Goal: Information Seeking & Learning: Check status

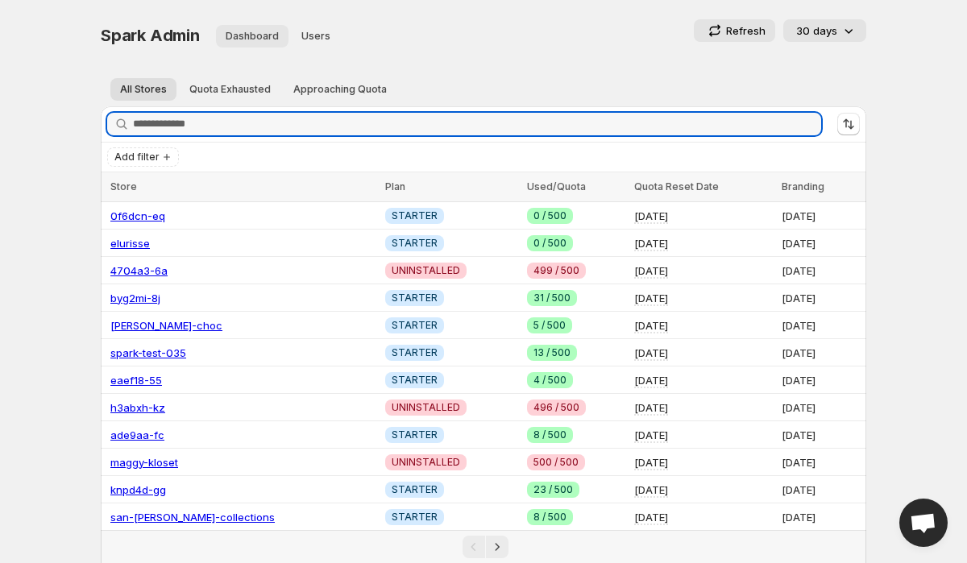
click at [242, 31] on span "Dashboard" at bounding box center [252, 36] width 53 height 13
click at [308, 36] on span "Users" at bounding box center [315, 36] width 29 height 13
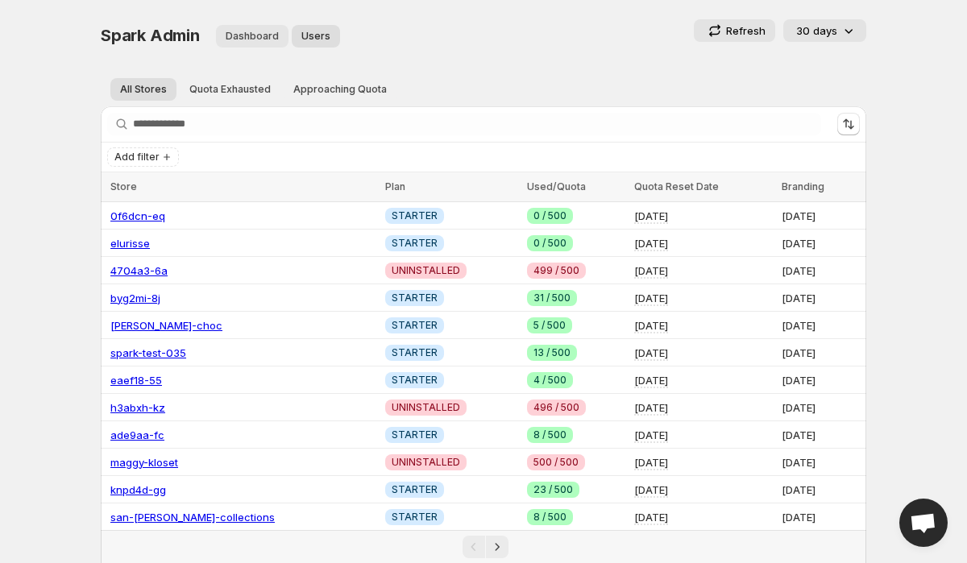
click at [247, 35] on span "Dashboard" at bounding box center [252, 36] width 53 height 13
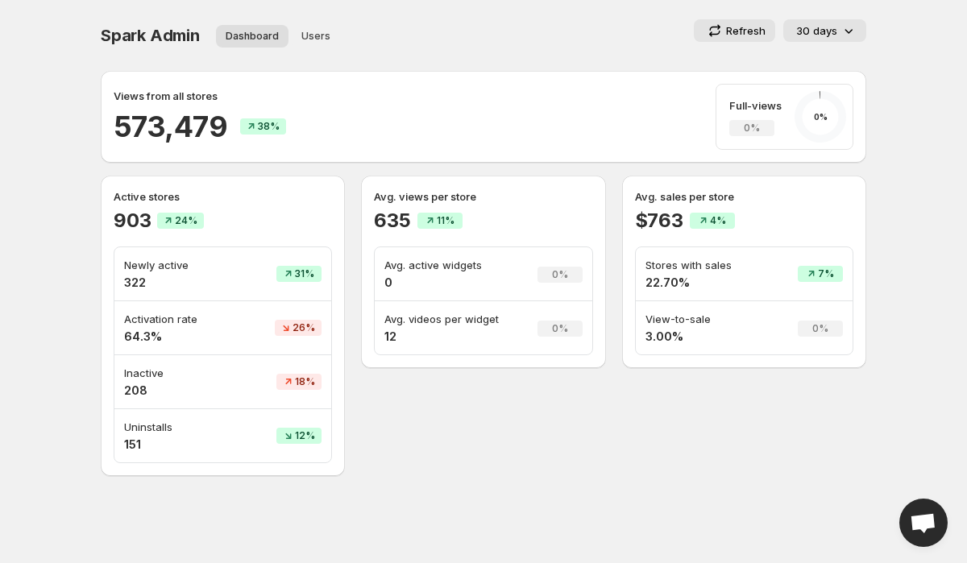
click at [410, 24] on ul "Dashboard Users More views" at bounding box center [317, 35] width 209 height 23
click at [303, 30] on span "Users" at bounding box center [315, 36] width 29 height 13
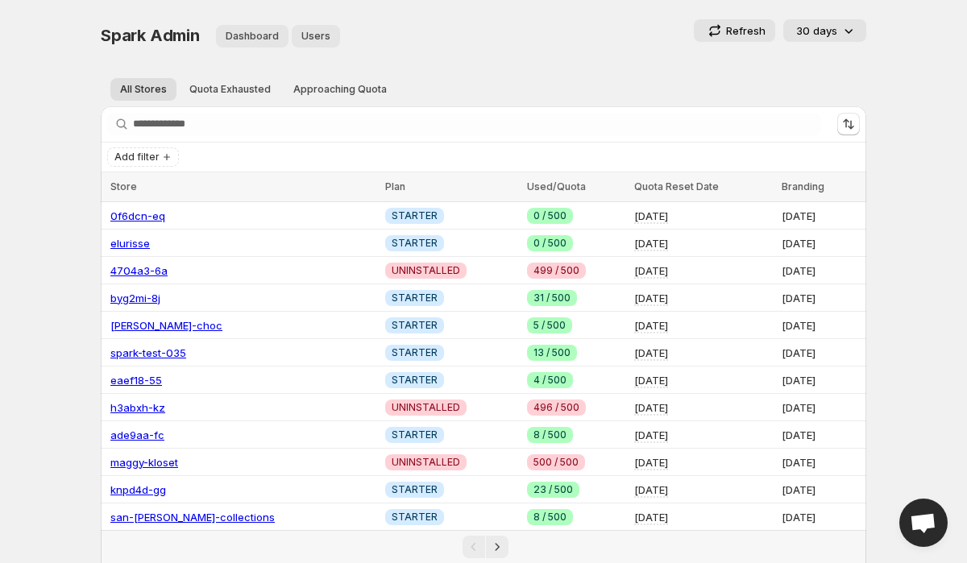
click at [242, 34] on span "Dashboard" at bounding box center [252, 36] width 53 height 13
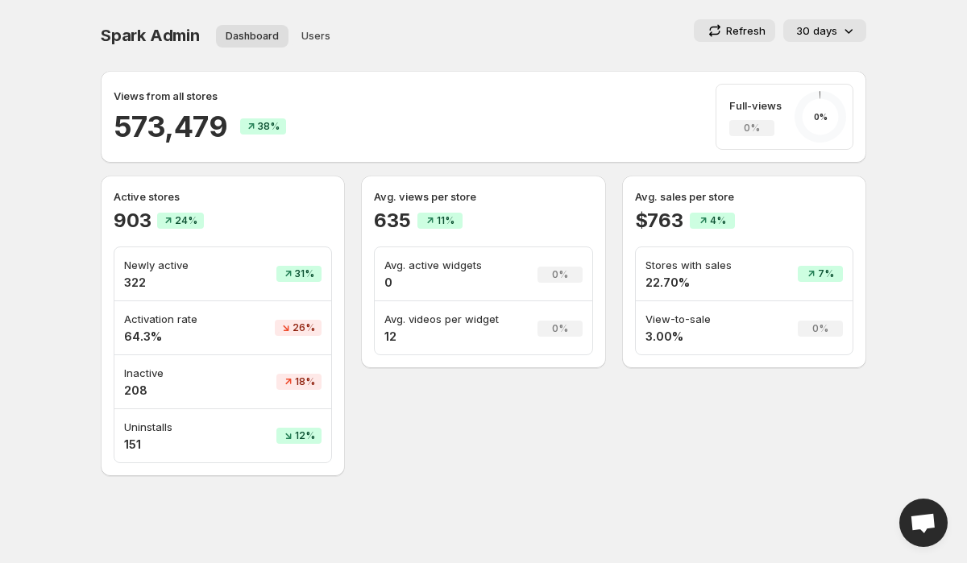
click at [673, 319] on p "View-to-sale" at bounding box center [702, 319] width 115 height 16
click at [687, 271] on p "Stores with sales" at bounding box center [702, 265] width 115 height 16
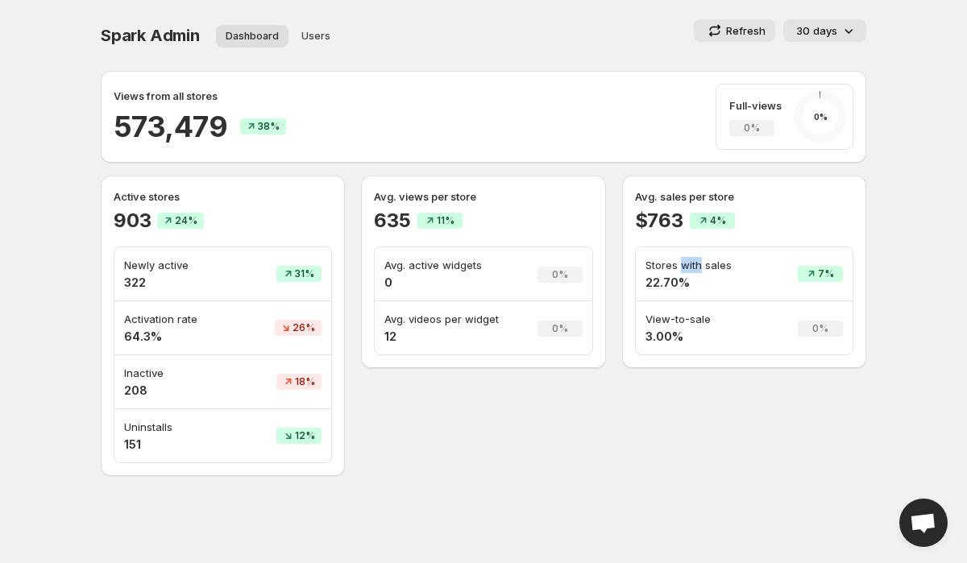
click at [687, 271] on p "Stores with sales" at bounding box center [702, 265] width 115 height 16
click at [756, 291] on td "Stores with sales 22.70%" at bounding box center [703, 274] width 135 height 54
click at [829, 40] on button "30 days" at bounding box center [824, 30] width 83 height 23
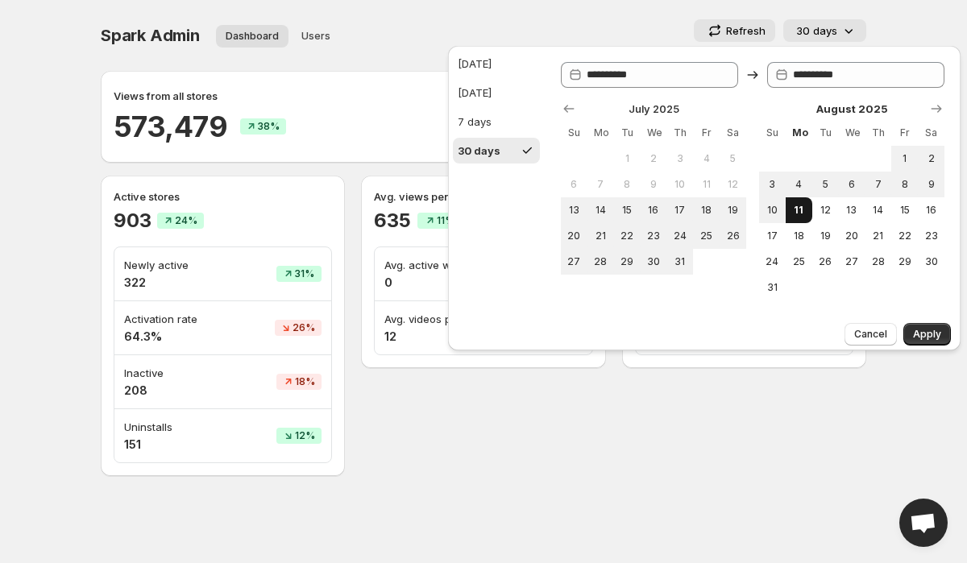
click at [795, 214] on span "11" at bounding box center [799, 210] width 14 height 13
type input "**********"
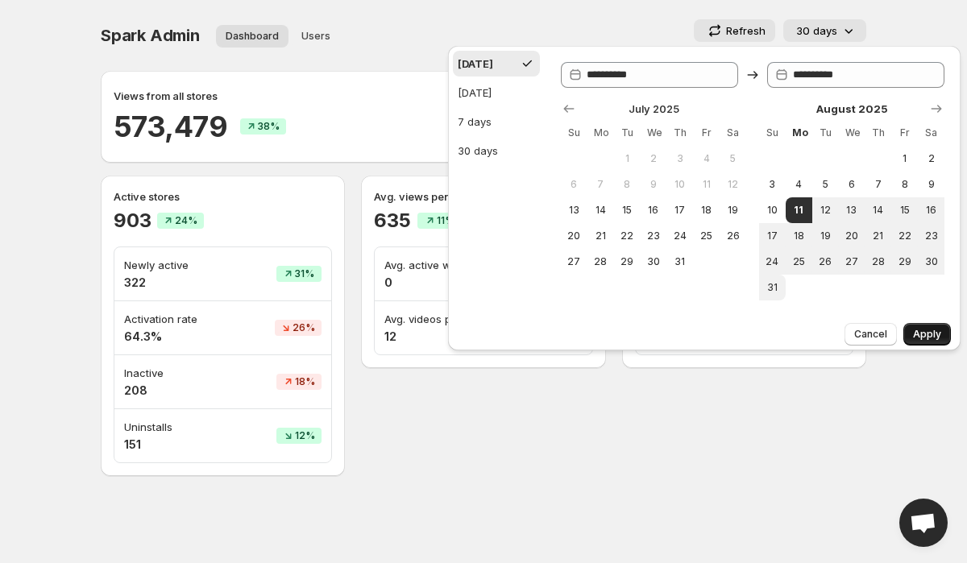
click at [925, 336] on span "Apply" at bounding box center [927, 334] width 28 height 13
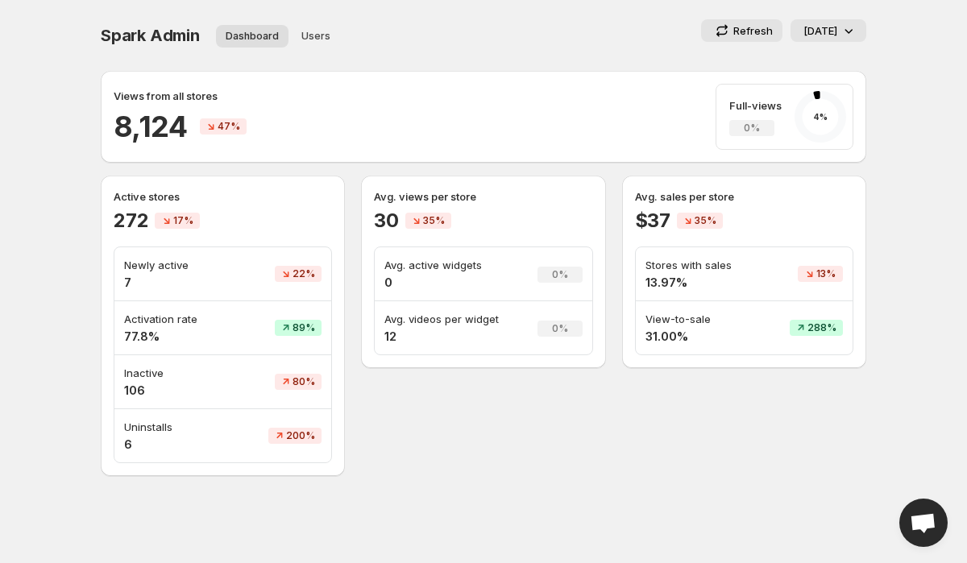
click at [674, 316] on p "View-to-sale" at bounding box center [700, 319] width 110 height 16
click at [734, 330] on h4 "31.00%" at bounding box center [700, 337] width 110 height 16
click at [657, 324] on p "View-to-sale" at bounding box center [700, 319] width 110 height 16
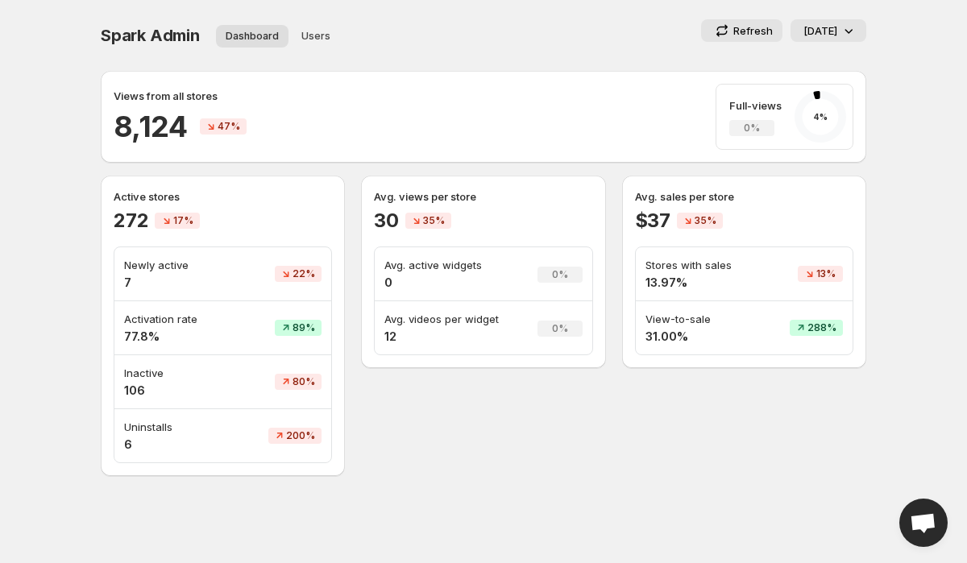
click at [657, 324] on p "View-to-sale" at bounding box center [700, 319] width 110 height 16
click at [727, 325] on p "View-to-sale" at bounding box center [700, 319] width 110 height 16
click at [640, 316] on td "View-to-sale 31.00%" at bounding box center [700, 327] width 129 height 53
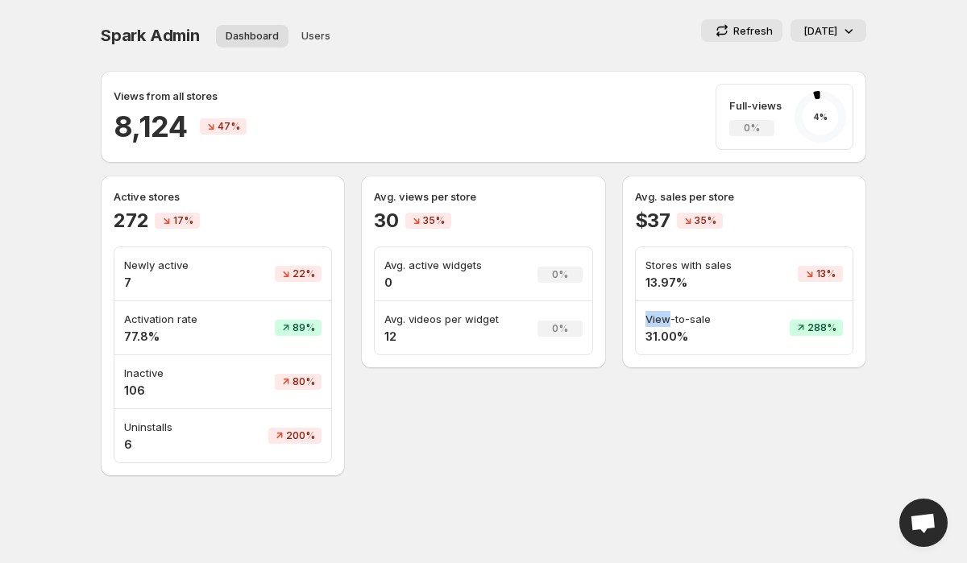
click at [640, 316] on td "View-to-sale 31.00%" at bounding box center [700, 327] width 129 height 53
click at [676, 321] on p "View-to-sale" at bounding box center [700, 319] width 110 height 16
click at [728, 333] on h4 "31.00%" at bounding box center [700, 337] width 110 height 16
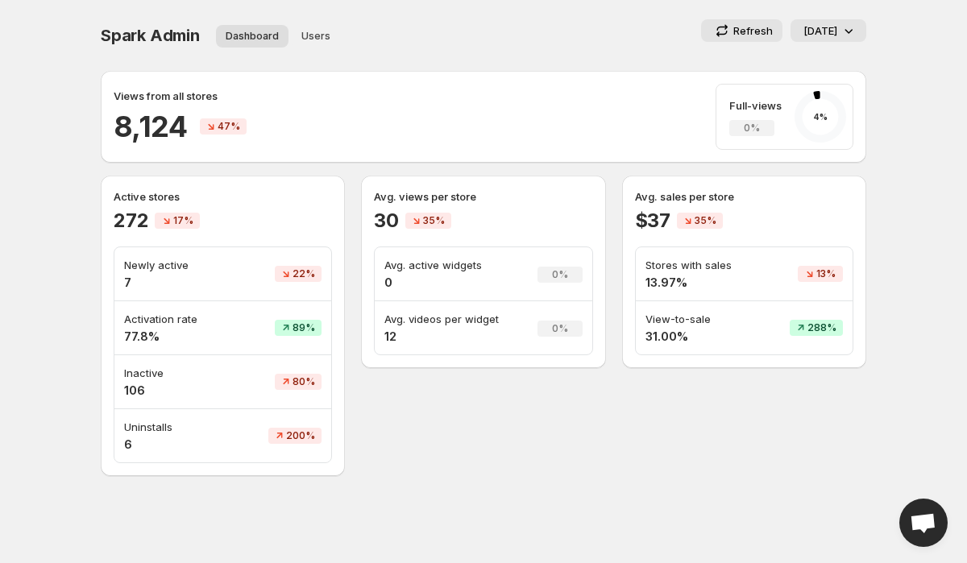
click at [662, 264] on p "Stores with sales" at bounding box center [700, 265] width 110 height 16
click at [722, 264] on p "Stores with sales" at bounding box center [700, 265] width 110 height 16
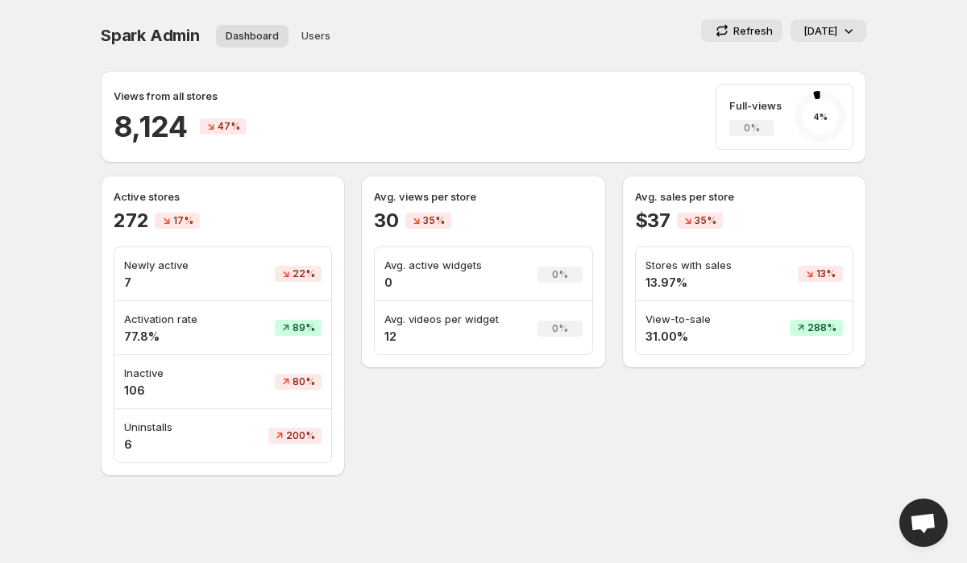
click at [722, 264] on p "Stores with sales" at bounding box center [700, 265] width 110 height 16
click at [669, 274] on div "Stores with sales 13.97%" at bounding box center [700, 274] width 110 height 34
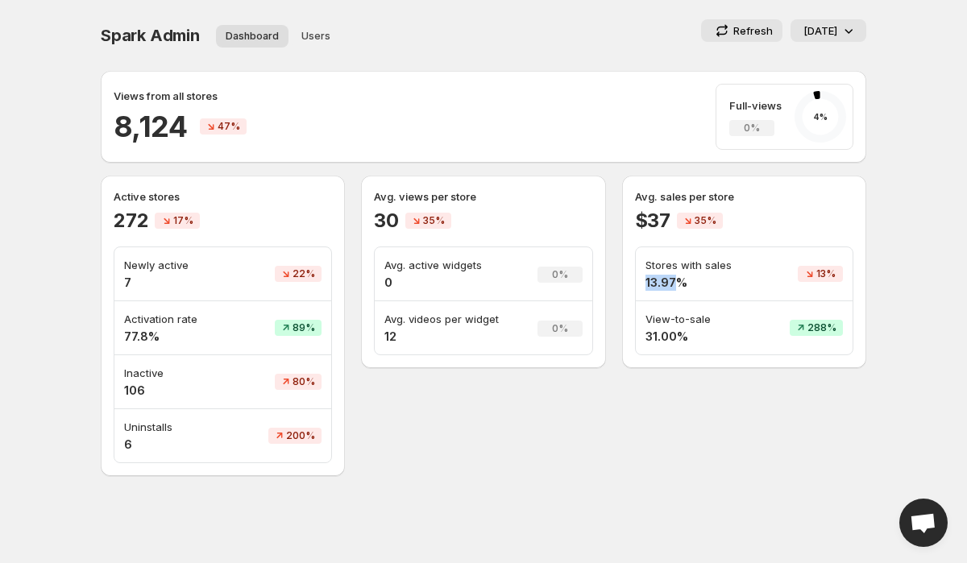
click at [723, 259] on p "Stores with sales" at bounding box center [700, 265] width 110 height 16
click at [675, 266] on p "Stores with sales" at bounding box center [700, 265] width 110 height 16
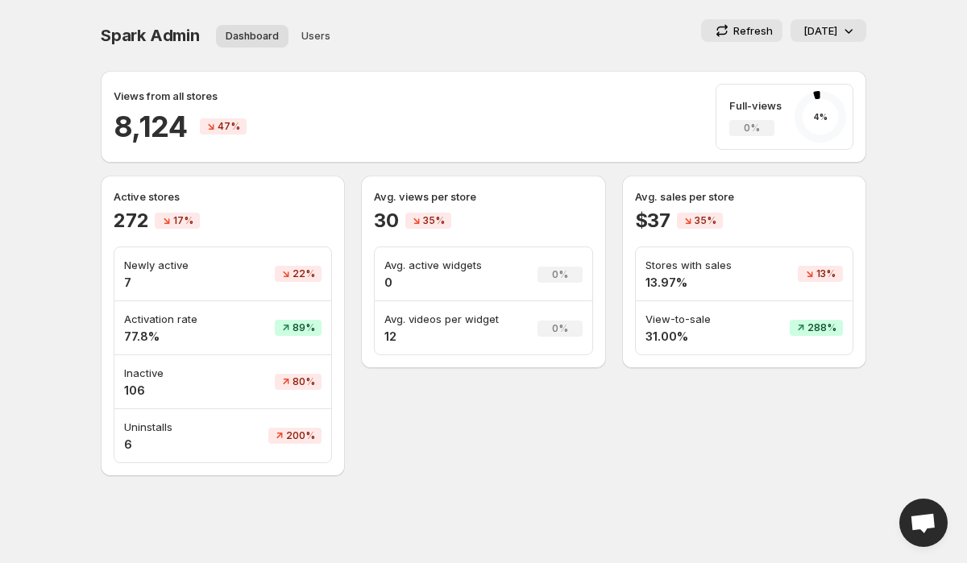
click at [675, 266] on p "Stores with sales" at bounding box center [700, 265] width 110 height 16
click at [717, 268] on p "Stores with sales" at bounding box center [700, 265] width 110 height 16
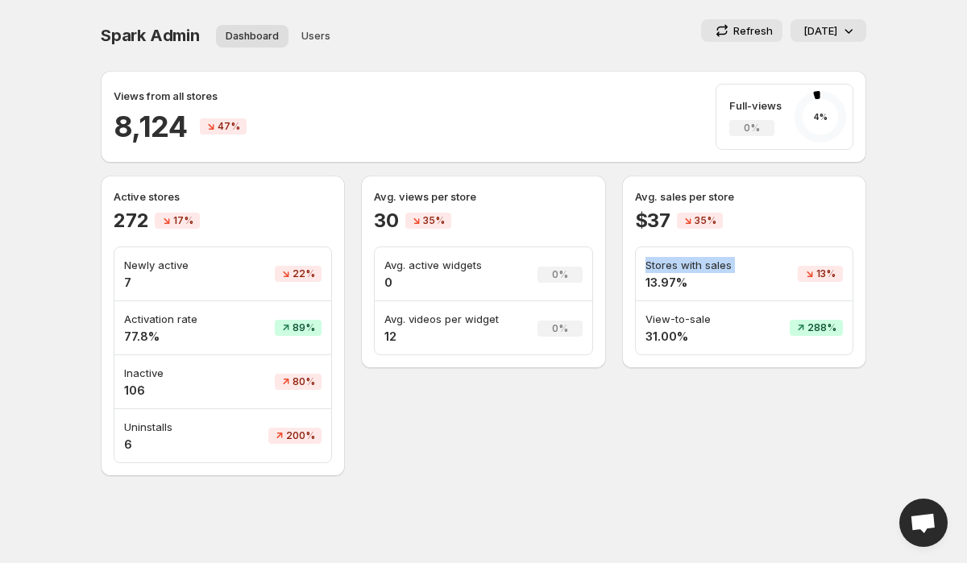
click at [717, 268] on p "Stores with sales" at bounding box center [700, 265] width 110 height 16
click at [775, 268] on td "13%" at bounding box center [808, 274] width 89 height 54
click at [667, 272] on p "Stores with sales" at bounding box center [700, 265] width 110 height 16
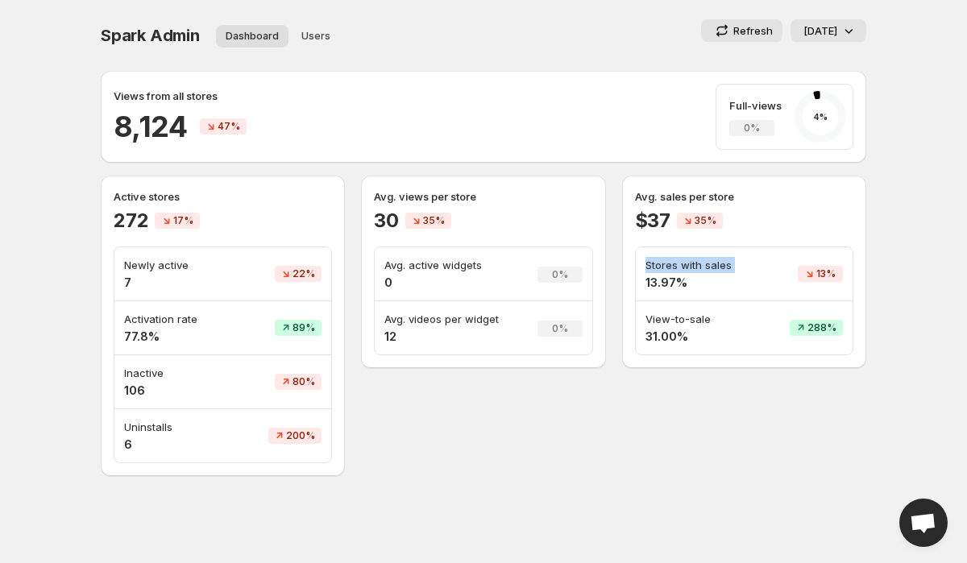
click at [670, 272] on p "Stores with sales" at bounding box center [700, 265] width 110 height 16
click at [623, 19] on div "Refresh [DATE]" at bounding box center [653, 30] width 424 height 23
click at [310, 437] on span "200%" at bounding box center [300, 435] width 29 height 13
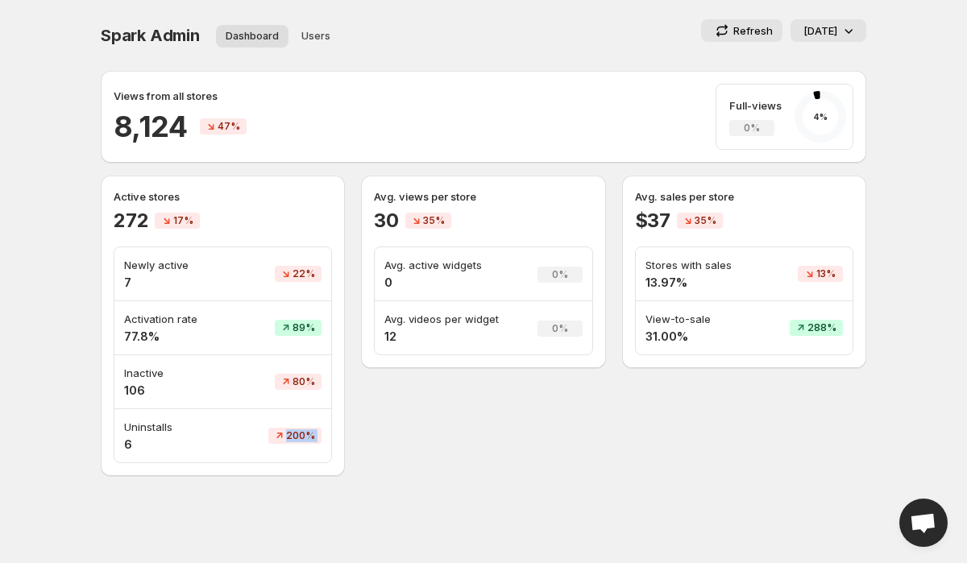
click at [565, 416] on div "Avg. views per store 30 35% Avg. active widgets 0 0% Avg. videos per widget 12 …" at bounding box center [483, 326] width 244 height 300
click at [694, 320] on p "View-to-sale" at bounding box center [700, 319] width 110 height 16
click at [779, 352] on td "288%" at bounding box center [808, 327] width 89 height 53
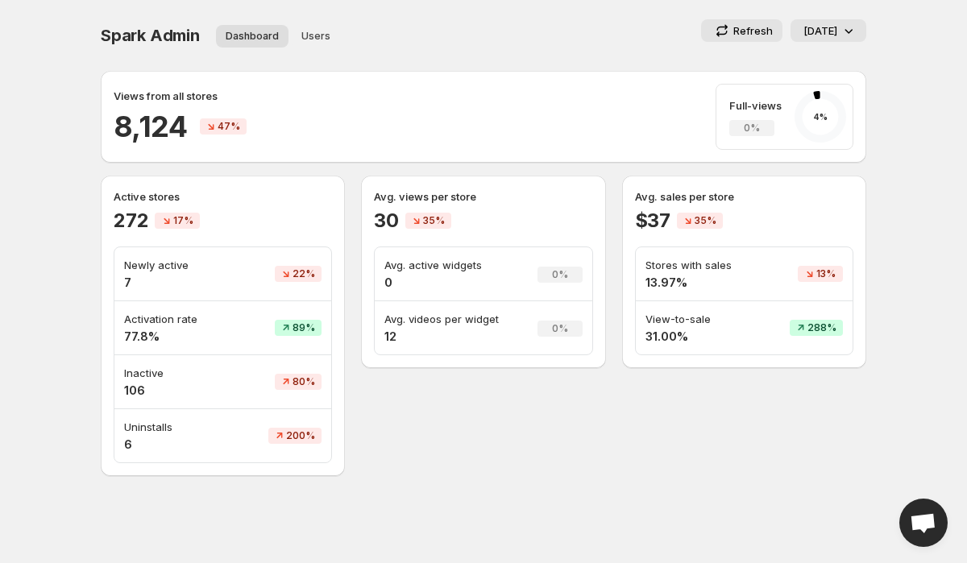
click at [654, 255] on td "Stores with sales 13.97%" at bounding box center [700, 274] width 129 height 54
click at [723, 291] on td "Stores with sales 13.97%" at bounding box center [700, 274] width 129 height 54
click at [674, 275] on h4 "13.97%" at bounding box center [700, 283] width 110 height 16
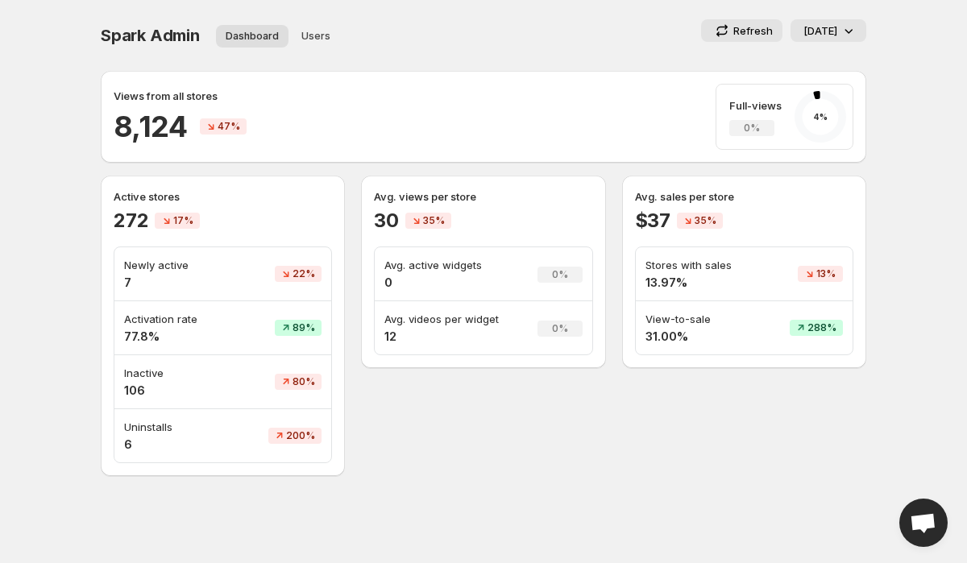
click at [674, 275] on h4 "13.97%" at bounding box center [700, 283] width 110 height 16
click at [773, 319] on td "288%" at bounding box center [808, 327] width 89 height 53
click at [147, 41] on span "Spark Admin" at bounding box center [150, 35] width 99 height 19
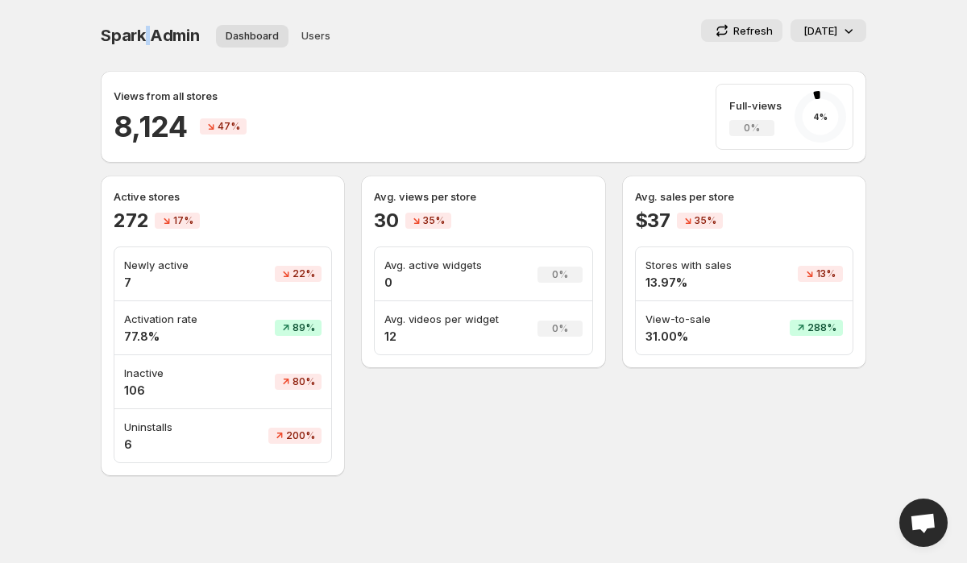
click at [147, 41] on span "Spark Admin" at bounding box center [150, 35] width 99 height 19
click at [613, 10] on div "Spark Admin. This page is ready Spark Admin Dashboard Users More views Dashboar…" at bounding box center [483, 35] width 765 height 71
click at [510, 27] on div "Refresh [DATE]" at bounding box center [653, 30] width 424 height 23
click at [658, 344] on h4 "31.00%" at bounding box center [700, 337] width 110 height 16
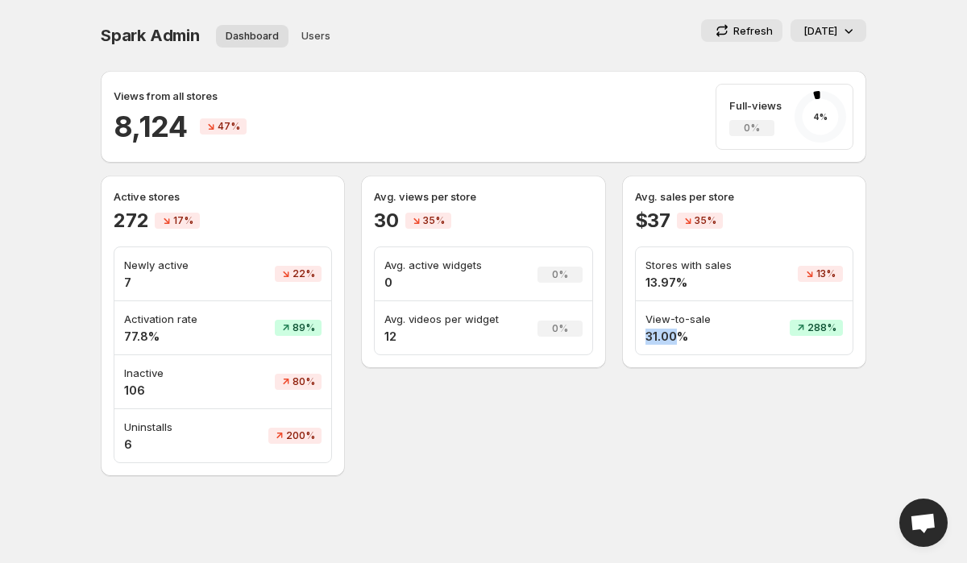
click at [658, 344] on h4 "31.00%" at bounding box center [700, 337] width 110 height 16
click at [540, 445] on div "Avg. views per store 30 35% Avg. active widgets 0 0% Avg. videos per widget 12 …" at bounding box center [483, 326] width 244 height 300
click at [851, 28] on icon at bounding box center [848, 31] width 16 height 16
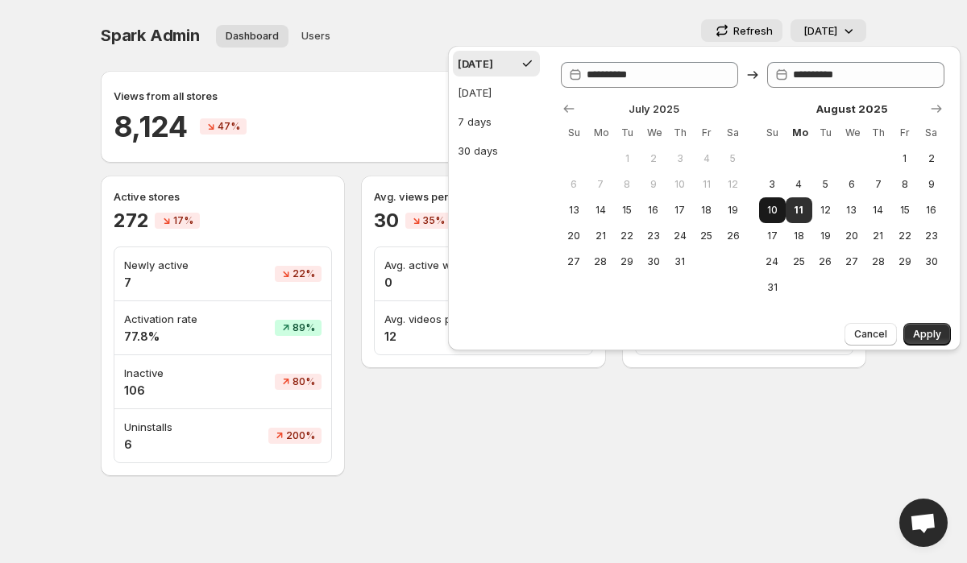
click at [772, 210] on span "10" at bounding box center [772, 210] width 14 height 13
type input "**********"
click at [594, 5] on div "Spark Admin. This page is ready Spark Admin Dashboard Users More views Dashboar…" at bounding box center [483, 35] width 765 height 71
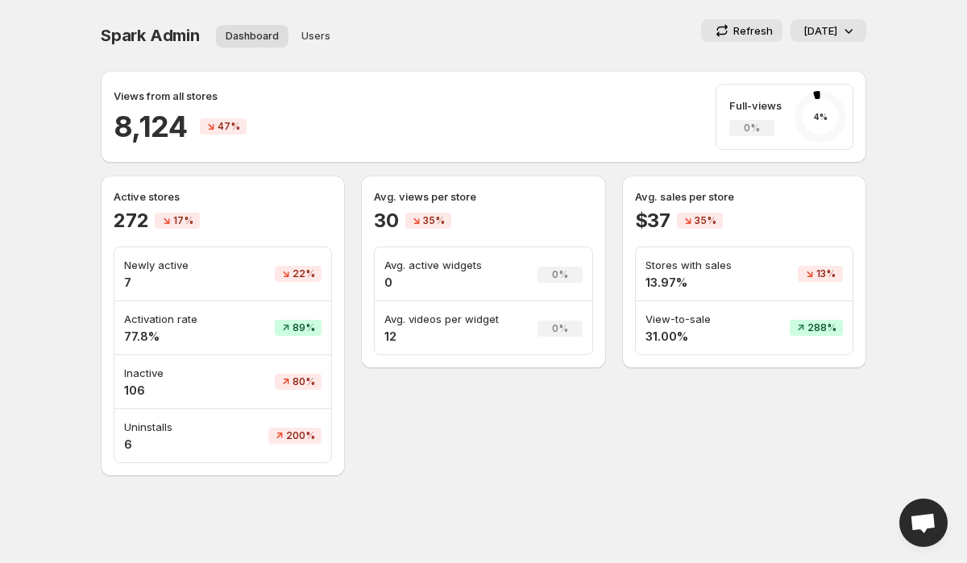
click at [137, 35] on span "Spark Admin" at bounding box center [150, 35] width 99 height 19
click at [181, 35] on span "Spark Admin" at bounding box center [150, 35] width 99 height 19
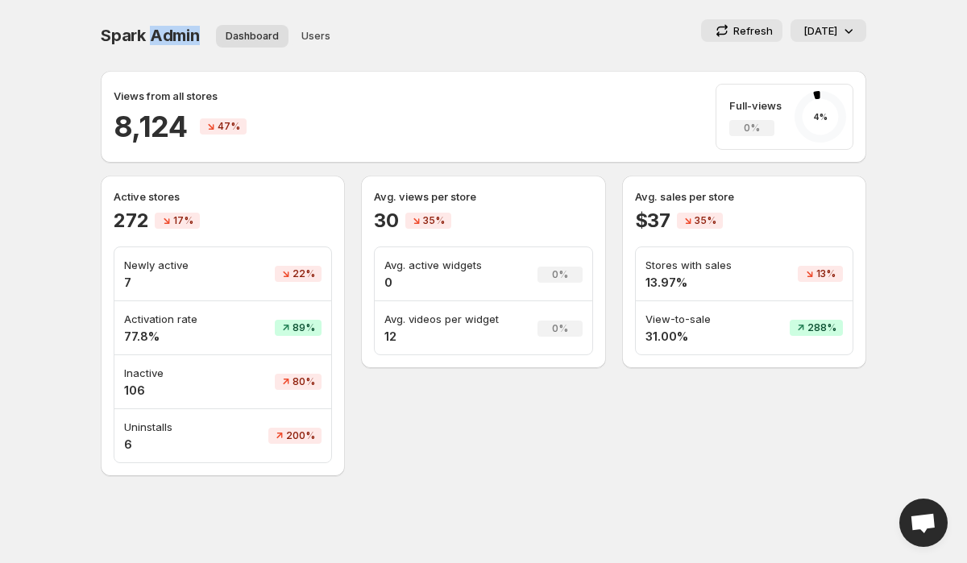
click at [181, 35] on span "Spark Admin" at bounding box center [150, 35] width 99 height 19
click at [484, 13] on div "Spark Admin. This page is ready Spark Admin Dashboard Users More views Dashboar…" at bounding box center [483, 35] width 765 height 71
click at [148, 31] on span "Spark Admin" at bounding box center [150, 35] width 99 height 19
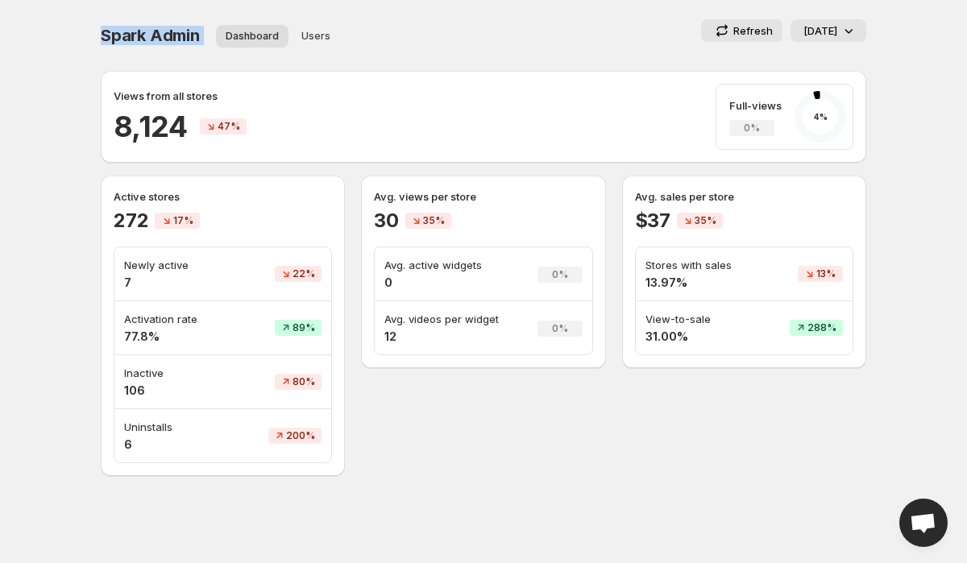
click at [497, 19] on div "Refresh [DATE]" at bounding box center [653, 30] width 424 height 23
click at [841, 27] on icon at bounding box center [848, 31] width 16 height 16
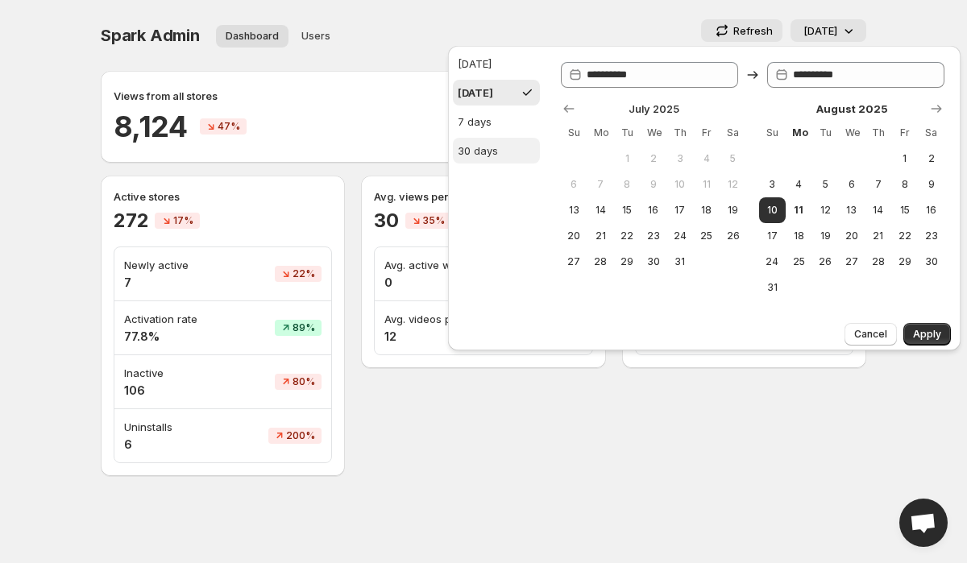
click at [480, 153] on div "30 days" at bounding box center [478, 151] width 40 height 16
type input "**********"
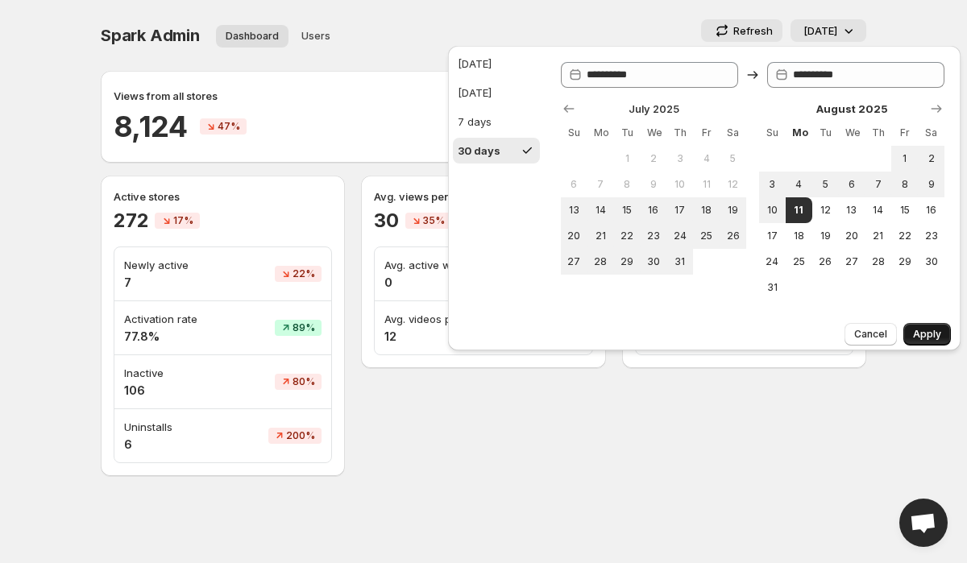
click at [934, 336] on span "Apply" at bounding box center [927, 334] width 28 height 13
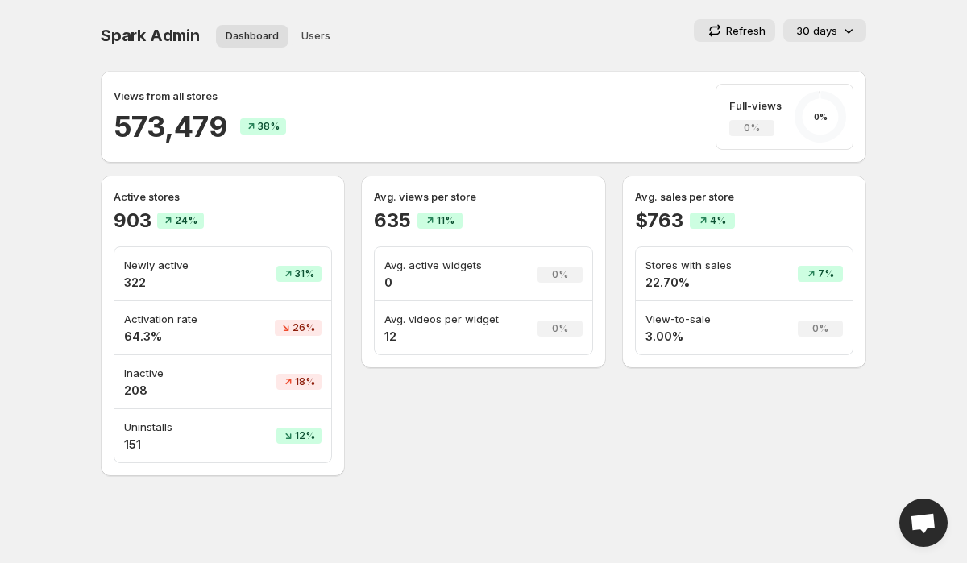
click at [125, 114] on h2 "573,479" at bounding box center [171, 126] width 114 height 39
click at [168, 132] on h2 "573,479" at bounding box center [171, 126] width 114 height 39
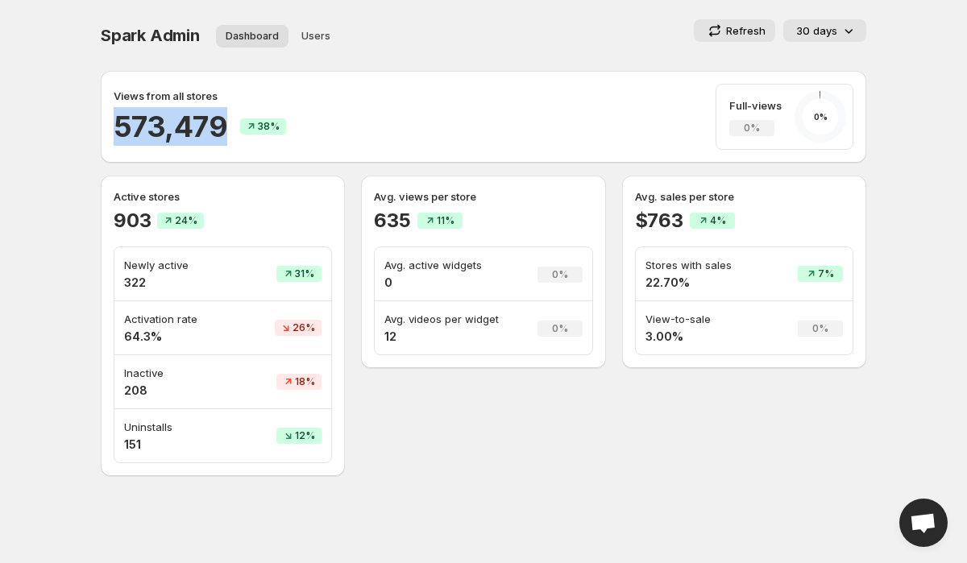
click at [168, 132] on h2 "573,479" at bounding box center [171, 126] width 114 height 39
click at [395, 133] on div "Views from all stores 573,479 38% Full-views 0% 0 %" at bounding box center [483, 117] width 739 height 66
click at [146, 329] on h4 "64.3%" at bounding box center [177, 337] width 107 height 16
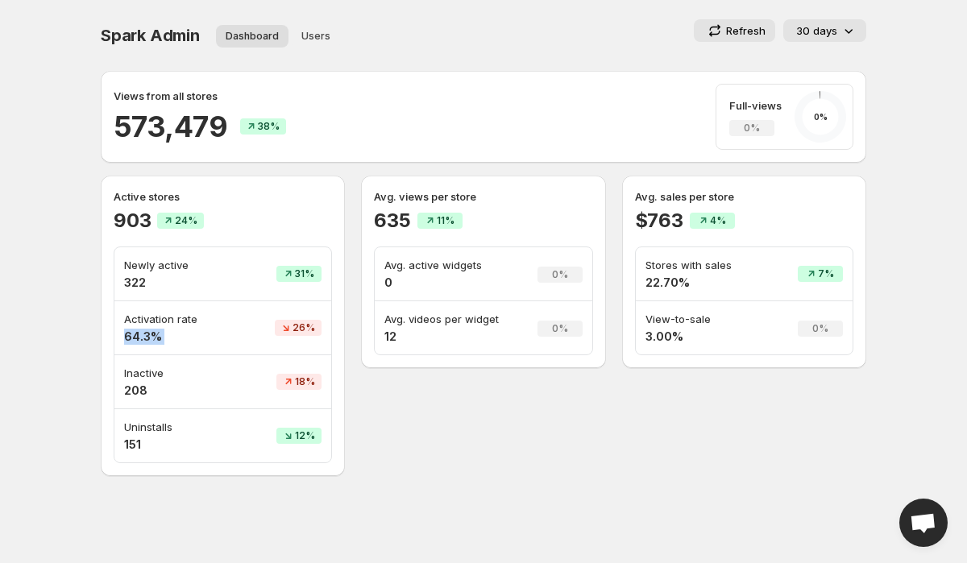
click at [172, 319] on p "Activation rate" at bounding box center [177, 319] width 107 height 16
click at [193, 319] on p "Activation rate" at bounding box center [177, 319] width 107 height 16
click at [132, 432] on p "Uninstalls" at bounding box center [177, 427] width 107 height 16
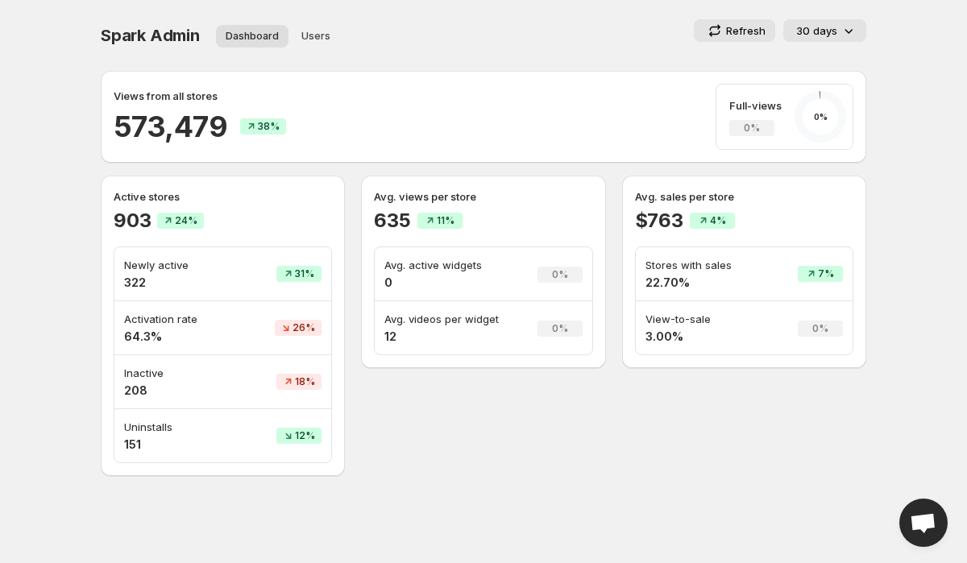
click at [132, 432] on p "Uninstalls" at bounding box center [177, 427] width 107 height 16
click at [209, 432] on p "Uninstalls" at bounding box center [177, 427] width 107 height 16
click at [155, 97] on p "Views from all stores" at bounding box center [166, 96] width 104 height 16
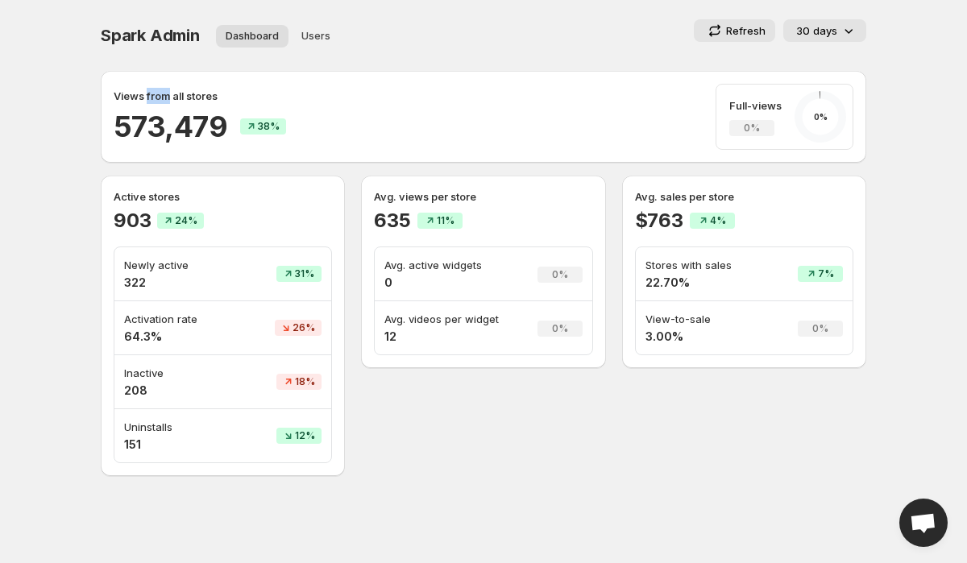
click at [155, 97] on p "Views from all stores" at bounding box center [166, 96] width 104 height 16
click at [243, 97] on div "Views from all stores" at bounding box center [200, 96] width 172 height 16
click at [152, 416] on td "Uninstalls 151" at bounding box center [177, 435] width 126 height 53
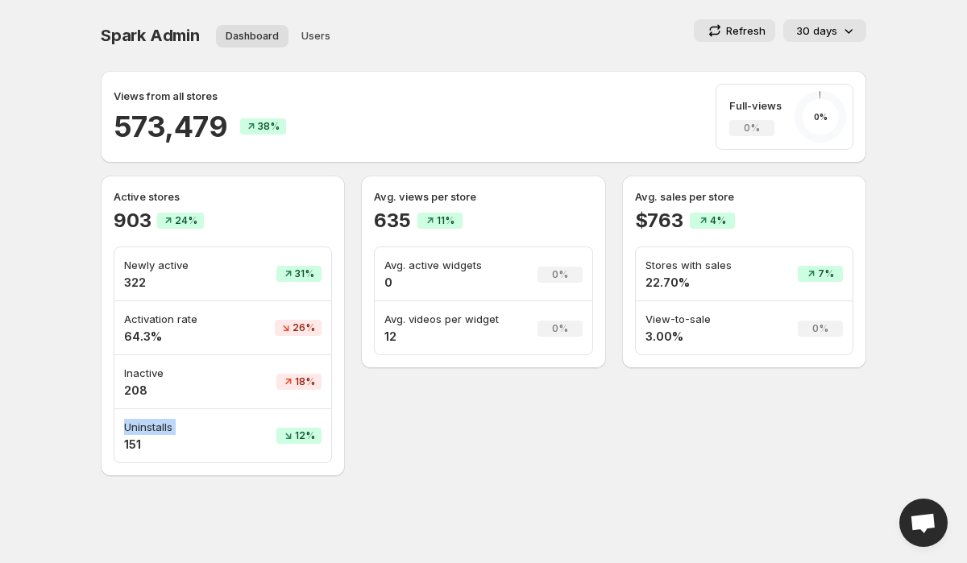
click at [205, 420] on p "Uninstalls" at bounding box center [177, 427] width 107 height 16
click at [162, 181] on div "Active stores 903 24% Newly active 322 31% Activation rate 64.3% 26% Inactive 2…" at bounding box center [223, 326] width 244 height 300
click at [251, 193] on p "Active stores" at bounding box center [223, 196] width 218 height 16
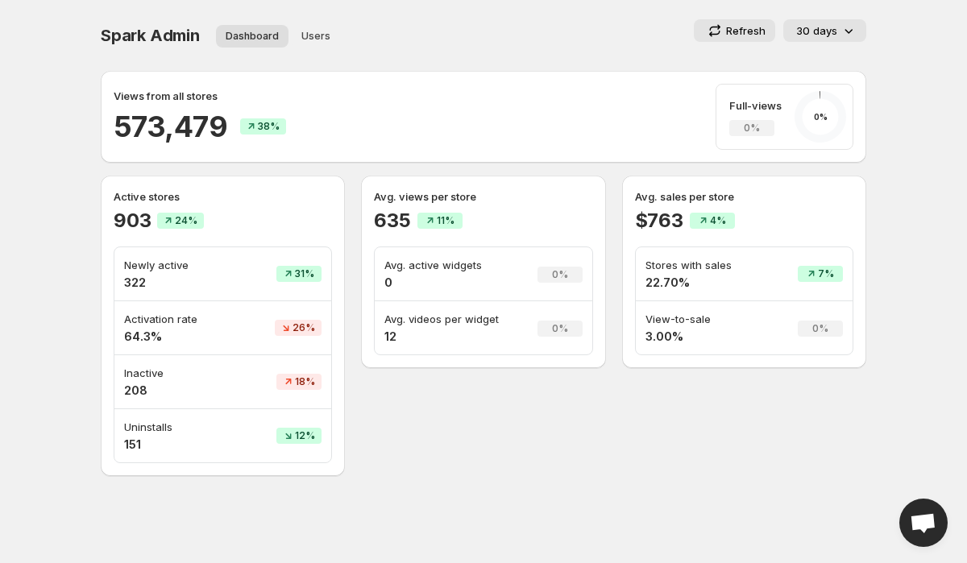
click at [172, 271] on p "Newly active" at bounding box center [177, 265] width 107 height 16
click at [154, 267] on p "Newly active" at bounding box center [177, 265] width 107 height 16
click at [231, 274] on td "Newly active 322" at bounding box center [177, 274] width 126 height 54
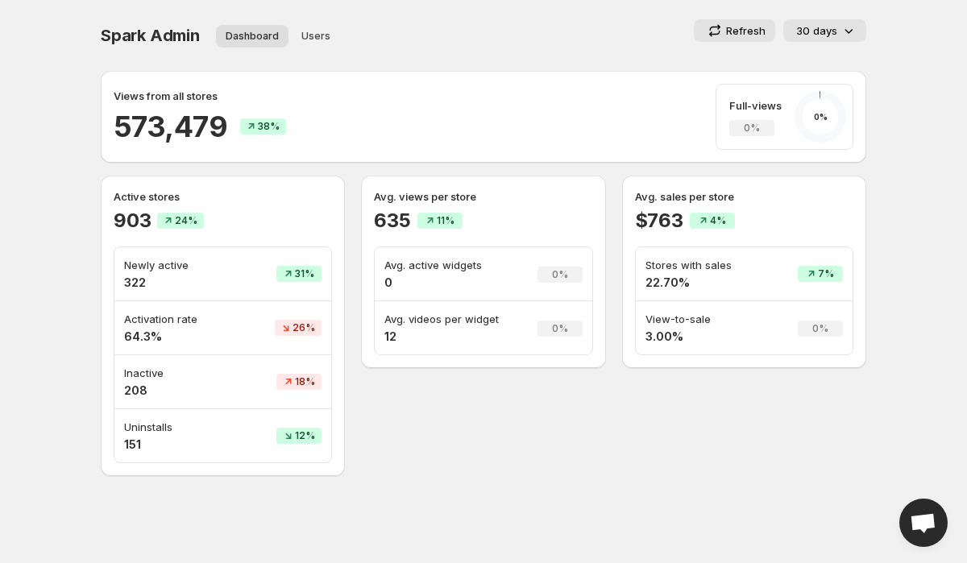
click at [125, 266] on p "Newly active" at bounding box center [177, 265] width 107 height 16
click at [172, 269] on p "Newly active" at bounding box center [177, 265] width 107 height 16
click at [173, 317] on p "Activation rate" at bounding box center [177, 319] width 107 height 16
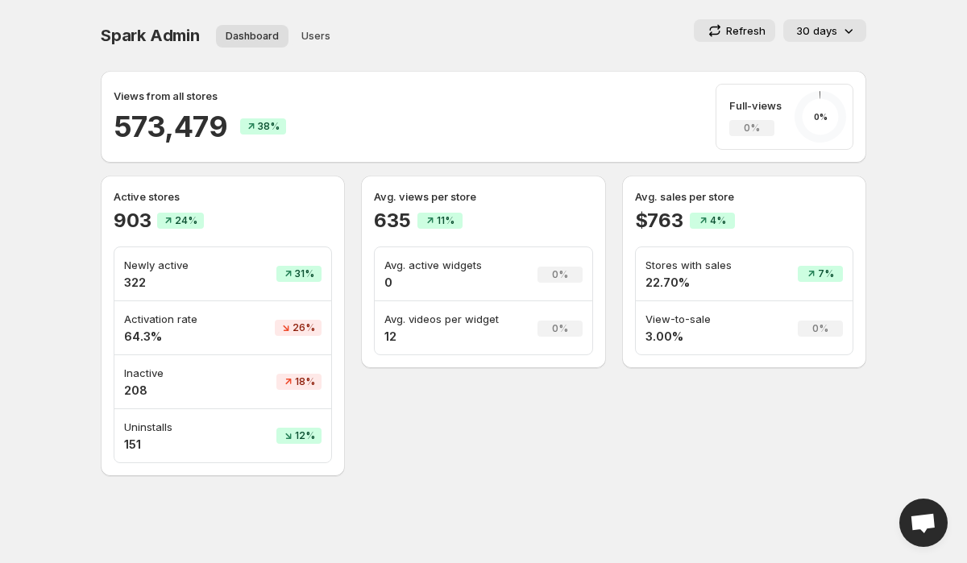
click at [173, 317] on p "Activation rate" at bounding box center [177, 319] width 107 height 16
click at [124, 318] on p "Activation rate" at bounding box center [177, 319] width 107 height 16
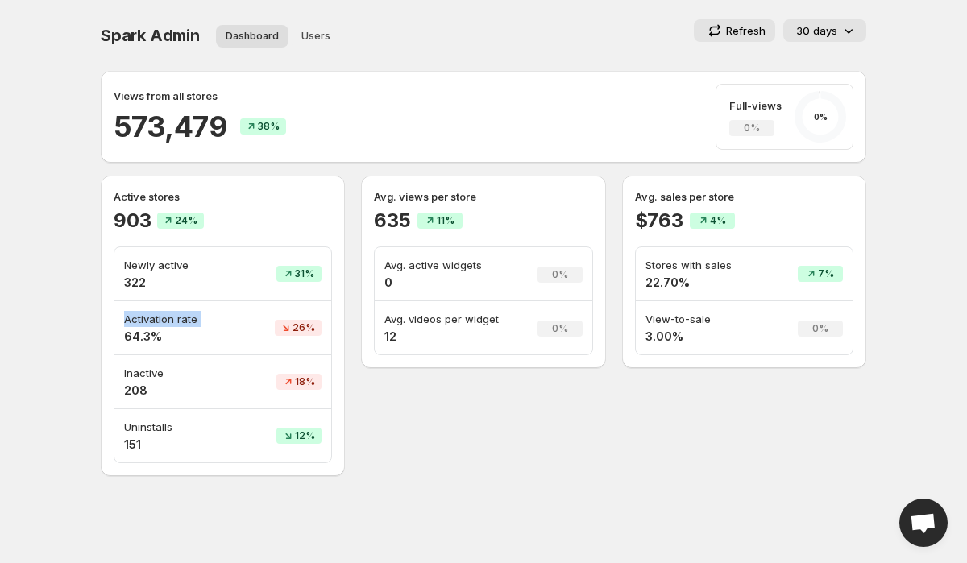
click at [188, 322] on p "Activation rate" at bounding box center [177, 319] width 107 height 16
click at [154, 23] on div "Spark Admin Dashboard Users More views Dashboard Users More views" at bounding box center [265, 35] width 328 height 32
click at [354, 0] on div "Spark Admin. This page is ready Spark Admin Dashboard Users More views Dashboar…" at bounding box center [483, 35] width 765 height 71
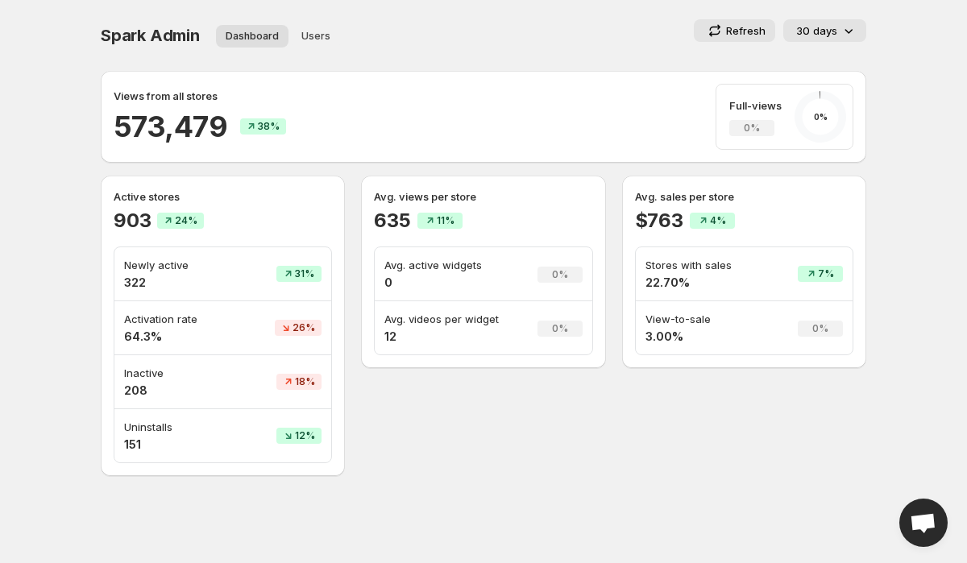
click at [163, 29] on span "Spark Admin" at bounding box center [150, 35] width 99 height 19
click at [495, 36] on div "Refresh 30 days" at bounding box center [653, 30] width 424 height 23
click at [161, 33] on span "Spark Admin" at bounding box center [150, 35] width 99 height 19
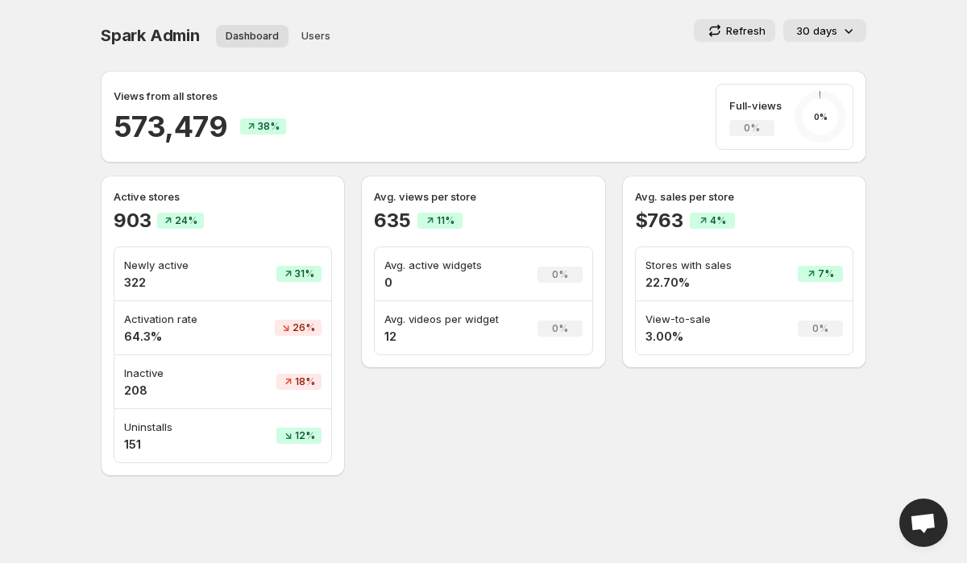
click at [161, 33] on span "Spark Admin" at bounding box center [150, 35] width 99 height 19
click at [501, 10] on div "Spark Admin. This page is ready Spark Admin Dashboard Users More views Dashboar…" at bounding box center [483, 35] width 765 height 71
click at [152, 43] on span "Spark Admin" at bounding box center [150, 35] width 99 height 19
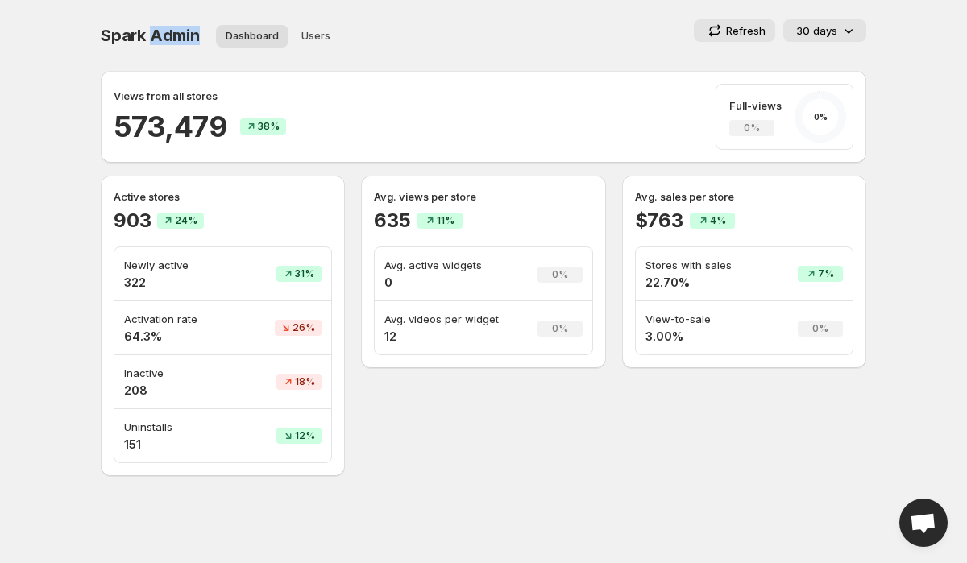
click at [152, 43] on span "Spark Admin" at bounding box center [150, 35] width 99 height 19
click at [532, 53] on div "Spark Admin. This page is ready Spark Admin Dashboard Users More views Dashboar…" at bounding box center [483, 35] width 765 height 71
click at [153, 33] on span "Spark Admin" at bounding box center [150, 35] width 99 height 19
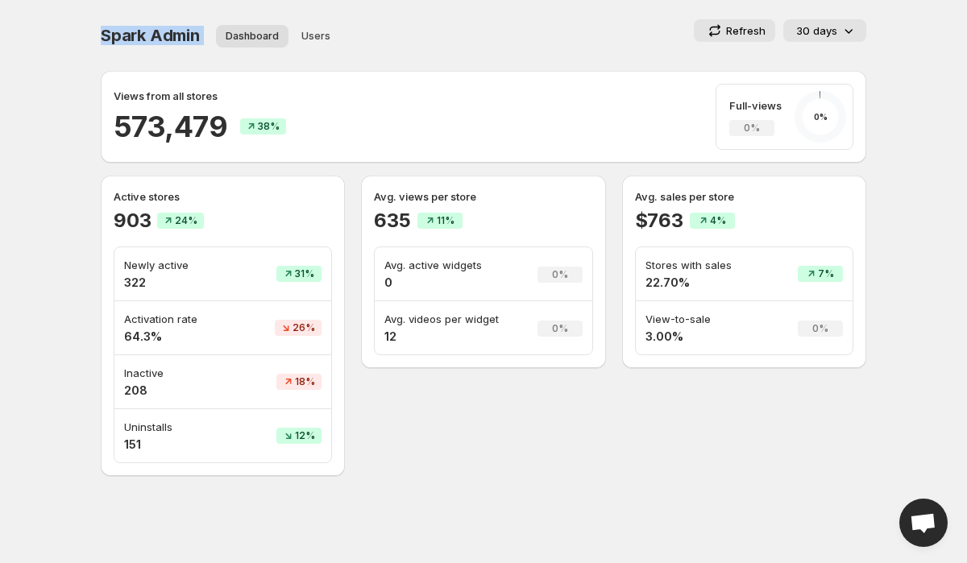
click at [607, 76] on div "Views from all stores 573,479 38% Full-views 0% 0 %" at bounding box center [483, 117] width 765 height 92
click at [159, 34] on span "Spark Admin" at bounding box center [150, 35] width 99 height 19
click at [648, 8] on div "Spark Admin. This page is ready Spark Admin Dashboard Users More views Dashboar…" at bounding box center [483, 35] width 765 height 71
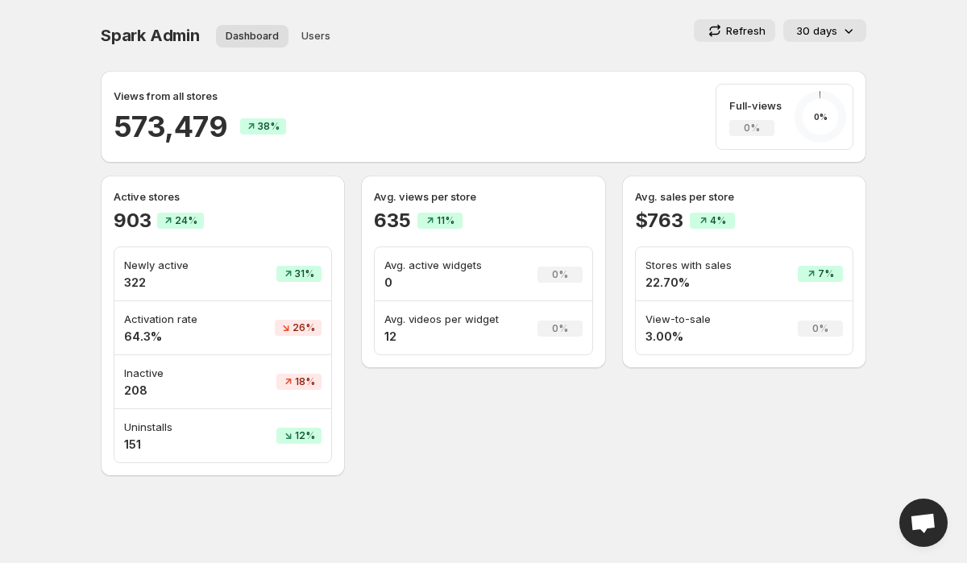
click at [151, 37] on span "Spark Admin" at bounding box center [150, 35] width 99 height 19
click at [617, 41] on div "Refresh 30 days" at bounding box center [653, 30] width 424 height 23
click at [179, 41] on span "Spark Admin" at bounding box center [150, 35] width 99 height 19
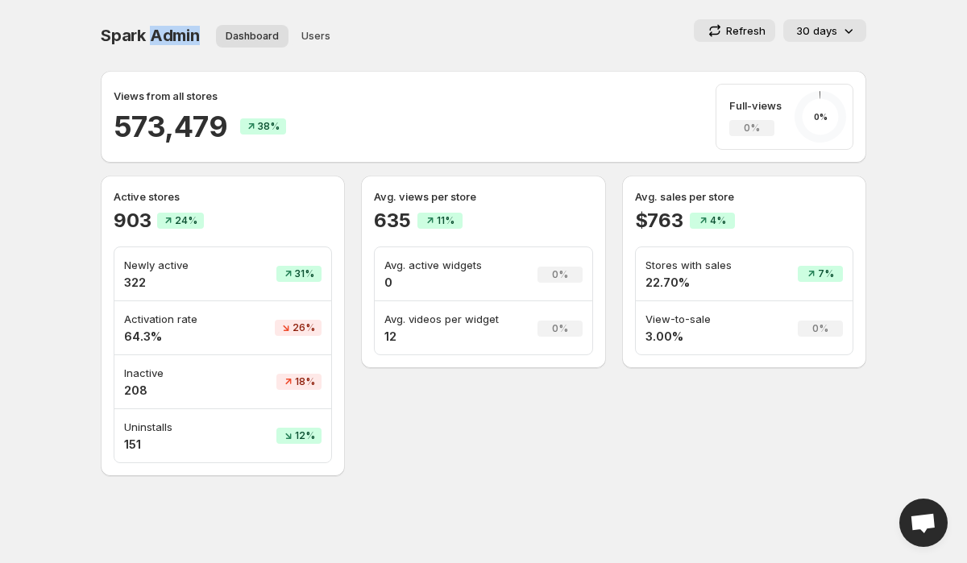
click at [179, 41] on span "Spark Admin" at bounding box center [150, 35] width 99 height 19
click at [467, 41] on div "Refresh 30 days" at bounding box center [653, 30] width 424 height 23
click at [119, 30] on span "Spark Admin" at bounding box center [150, 35] width 99 height 19
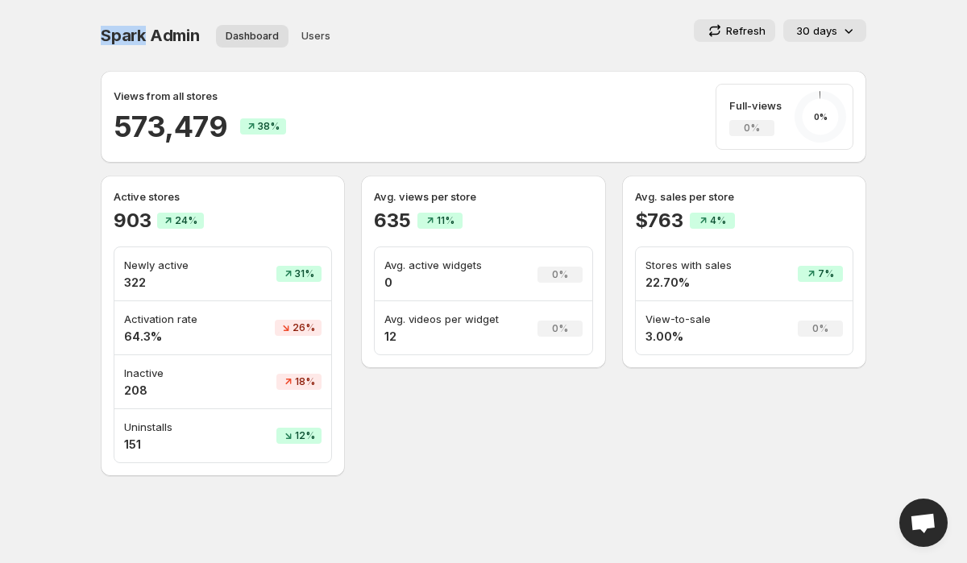
click at [119, 30] on span "Spark Admin" at bounding box center [150, 35] width 99 height 19
click at [168, 41] on span "Spark Admin" at bounding box center [150, 35] width 99 height 19
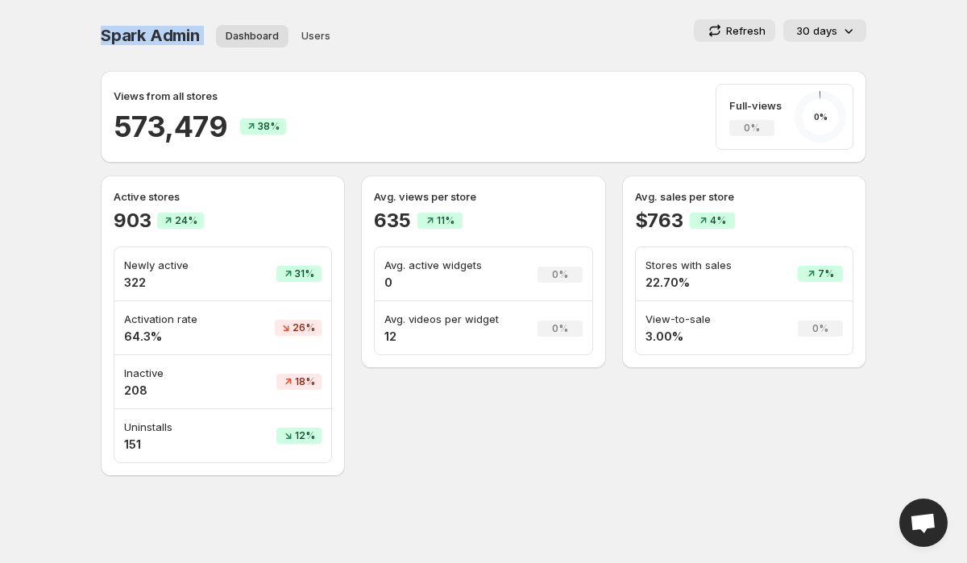
click at [141, 41] on span "Spark Admin" at bounding box center [150, 35] width 99 height 19
click at [200, 50] on div "Spark Admin Dashboard Users More views Dashboard Users More views" at bounding box center [265, 35] width 328 height 32
click at [146, 35] on span "Spark Admin" at bounding box center [150, 35] width 99 height 19
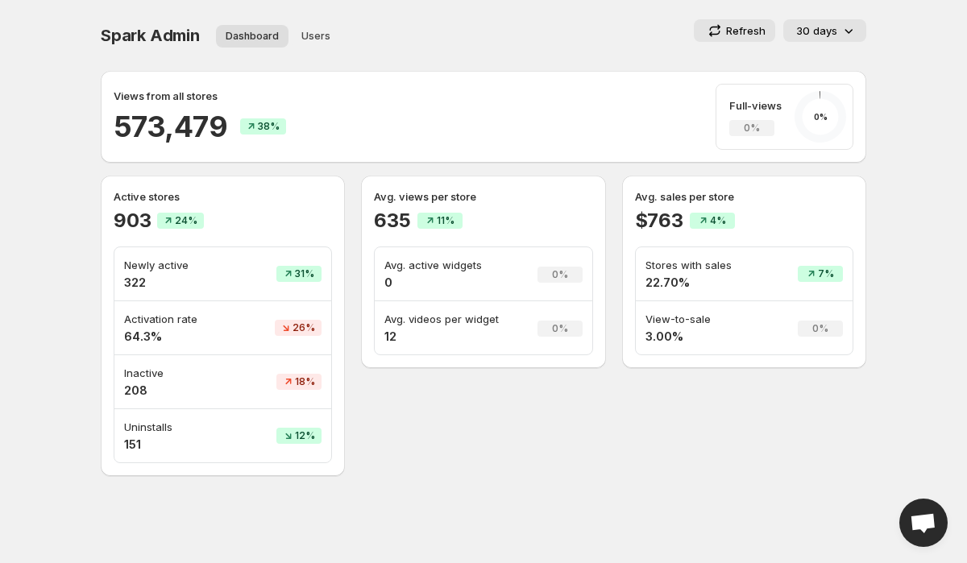
click at [146, 35] on span "Spark Admin" at bounding box center [150, 35] width 99 height 19
click at [424, 27] on div "Spark Admin Dashboard Users More views Dashboard Users More views Refresh 30 da…" at bounding box center [483, 35] width 765 height 32
click at [714, 199] on p "Avg. sales per store" at bounding box center [744, 196] width 218 height 16
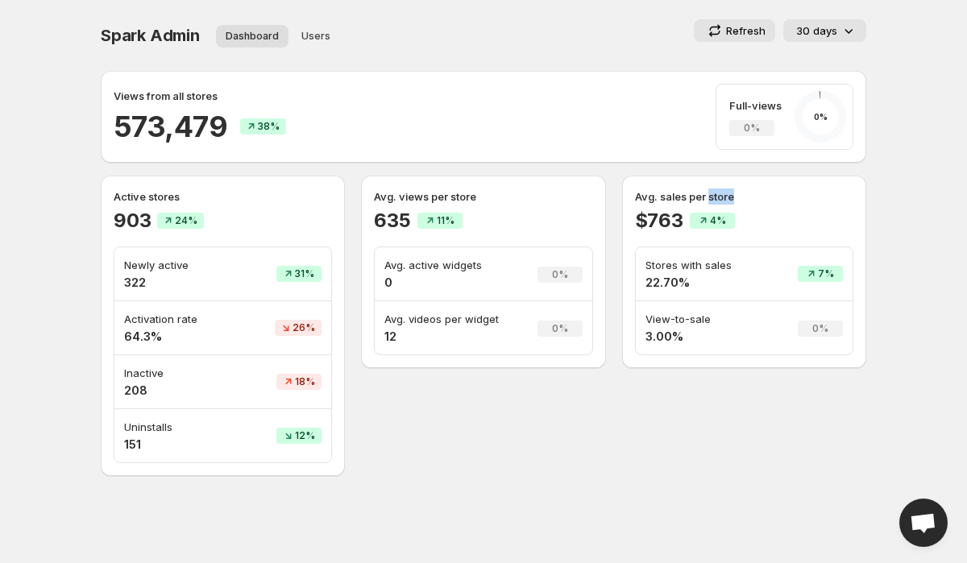
click at [714, 199] on p "Avg. sales per store" at bounding box center [744, 196] width 218 height 16
click at [175, 28] on span "Spark Admin" at bounding box center [150, 35] width 99 height 19
click at [843, 36] on icon at bounding box center [848, 31] width 16 height 16
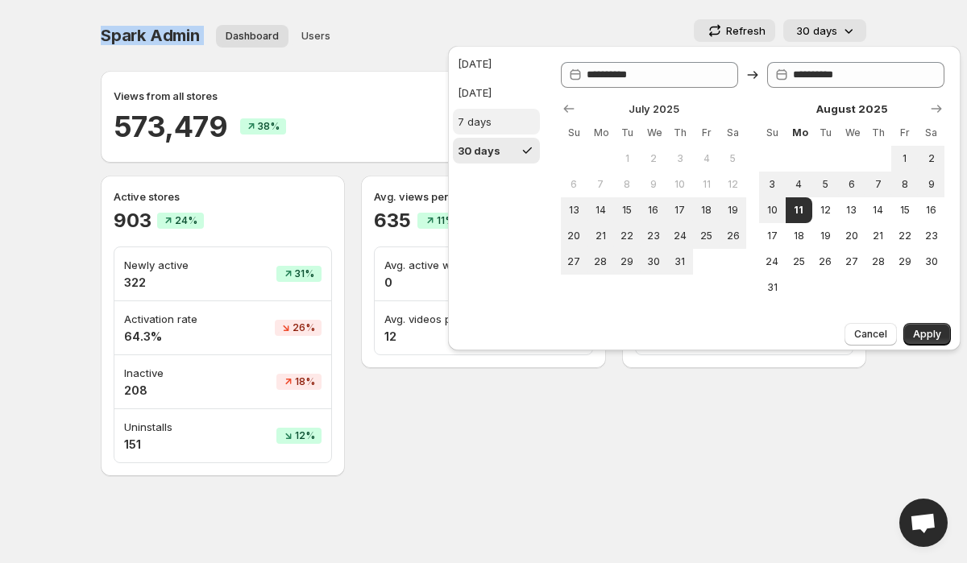
click at [466, 131] on button "7 days" at bounding box center [496, 122] width 87 height 26
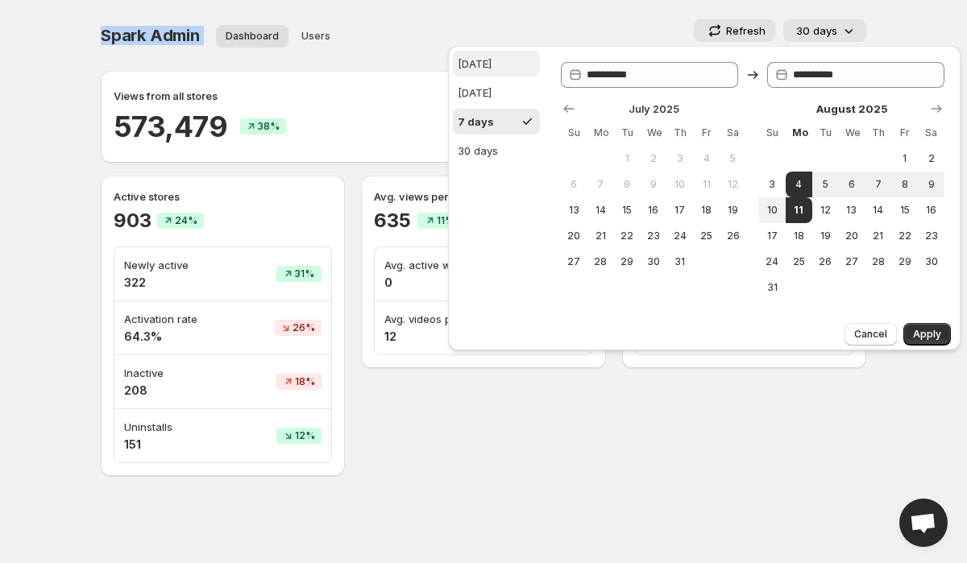
click at [483, 59] on div "[DATE]" at bounding box center [475, 64] width 34 height 16
type input "**********"
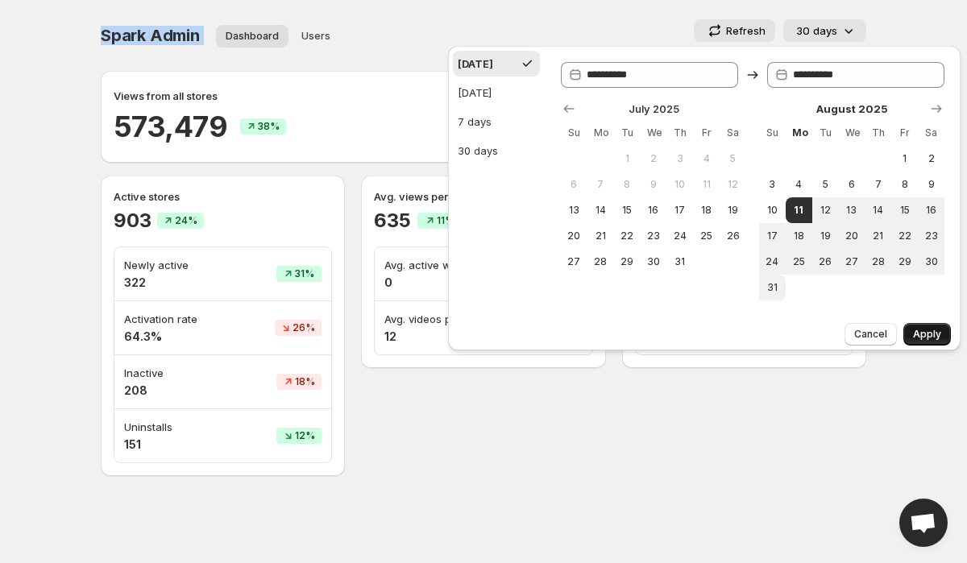
click at [924, 329] on span "Apply" at bounding box center [927, 334] width 28 height 13
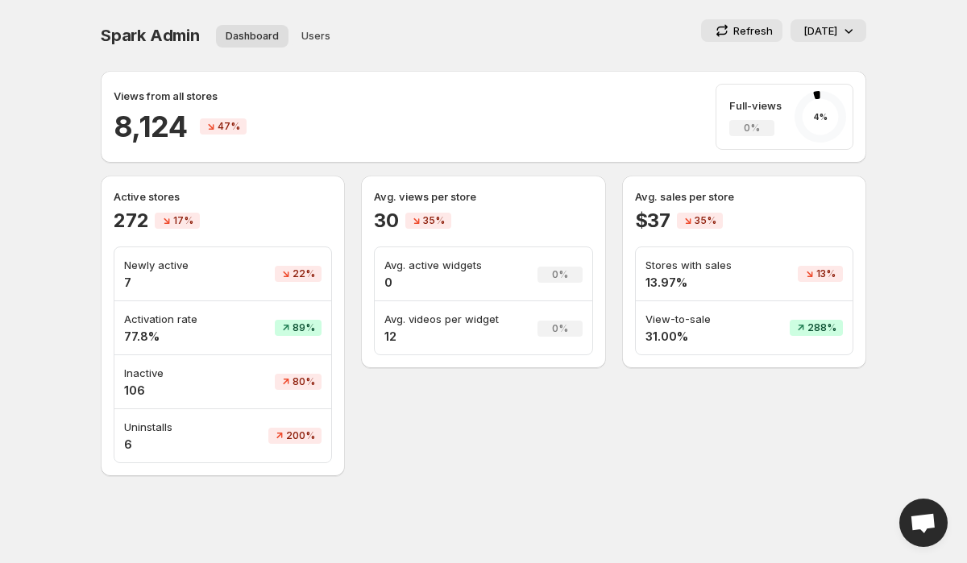
click at [627, 207] on div "Avg. sales per store $37 35% Stores with sales 13.97% 13% View-to-sale 31.00% 2…" at bounding box center [744, 272] width 244 height 193
click at [681, 196] on p "Avg. sales per store" at bounding box center [744, 196] width 218 height 16
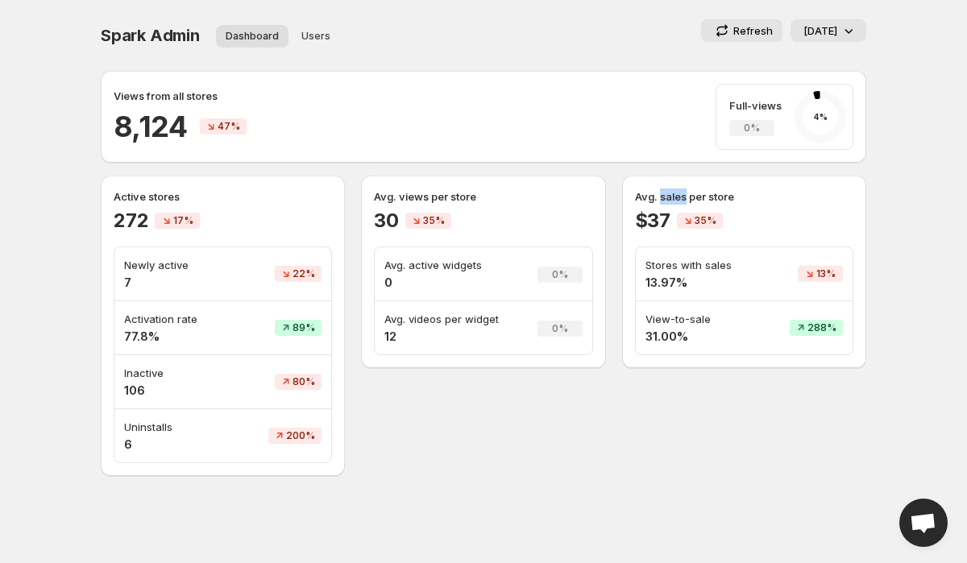
click at [681, 196] on p "Avg. sales per store" at bounding box center [744, 196] width 218 height 16
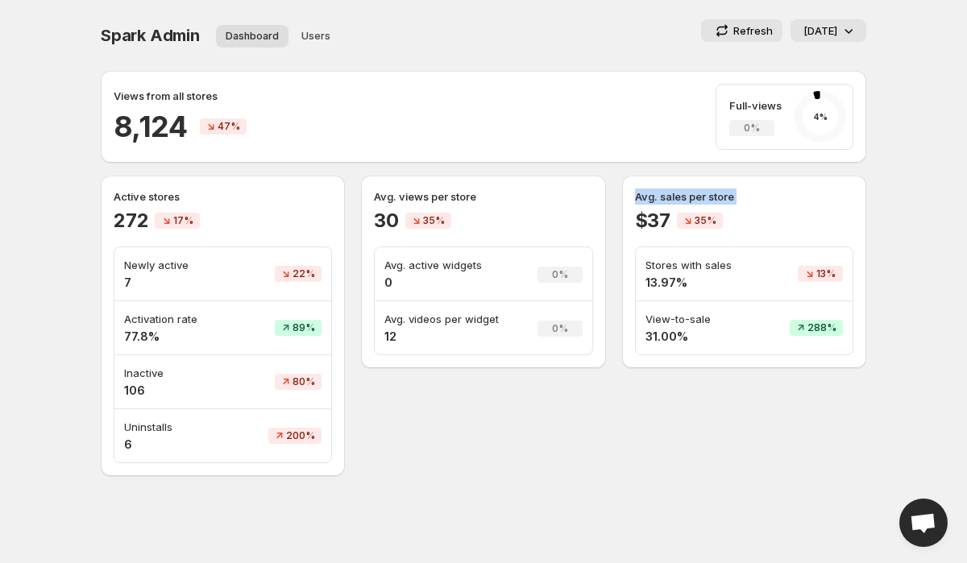
click at [681, 196] on p "Avg. sales per store" at bounding box center [744, 196] width 218 height 16
click at [775, 211] on div "$37 35%" at bounding box center [744, 221] width 218 height 26
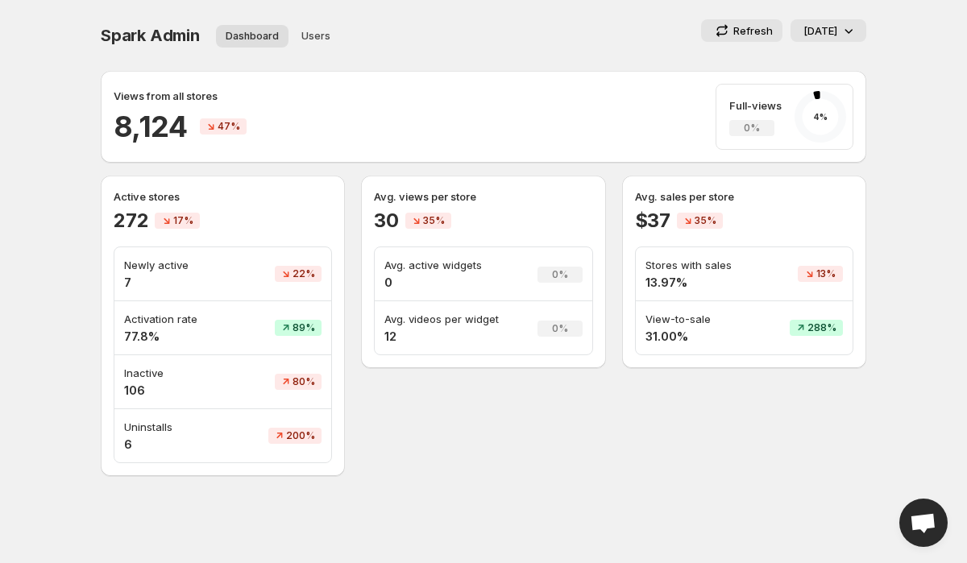
click at [685, 200] on p "Avg. sales per store" at bounding box center [744, 196] width 218 height 16
click at [308, 97] on div "Views from all stores 8,124 47% Full-views 0% 4 %" at bounding box center [483, 117] width 739 height 66
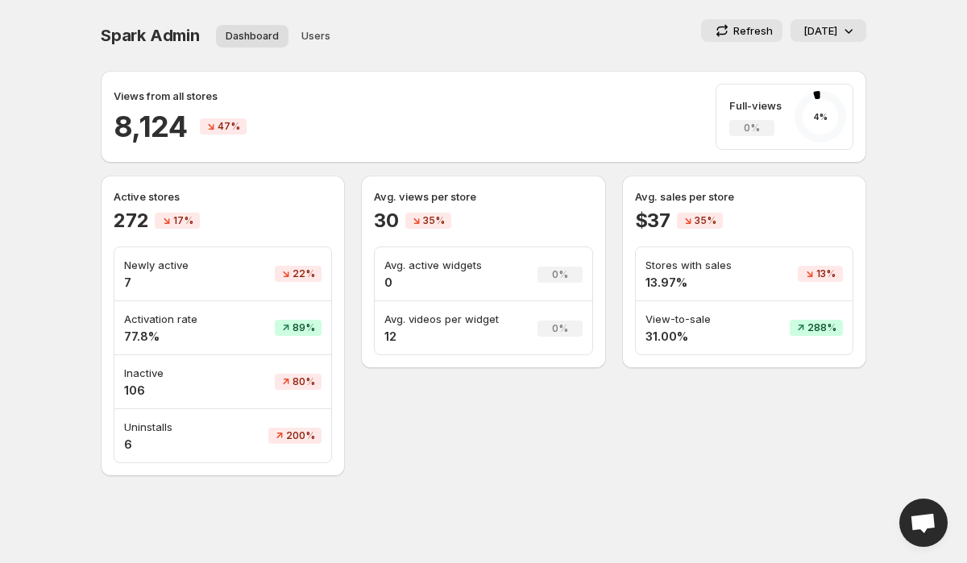
click at [706, 197] on p "Avg. sales per store" at bounding box center [744, 196] width 218 height 16
click at [801, 210] on div "$37 35%" at bounding box center [744, 221] width 218 height 26
click at [698, 222] on span "35%" at bounding box center [705, 220] width 22 height 13
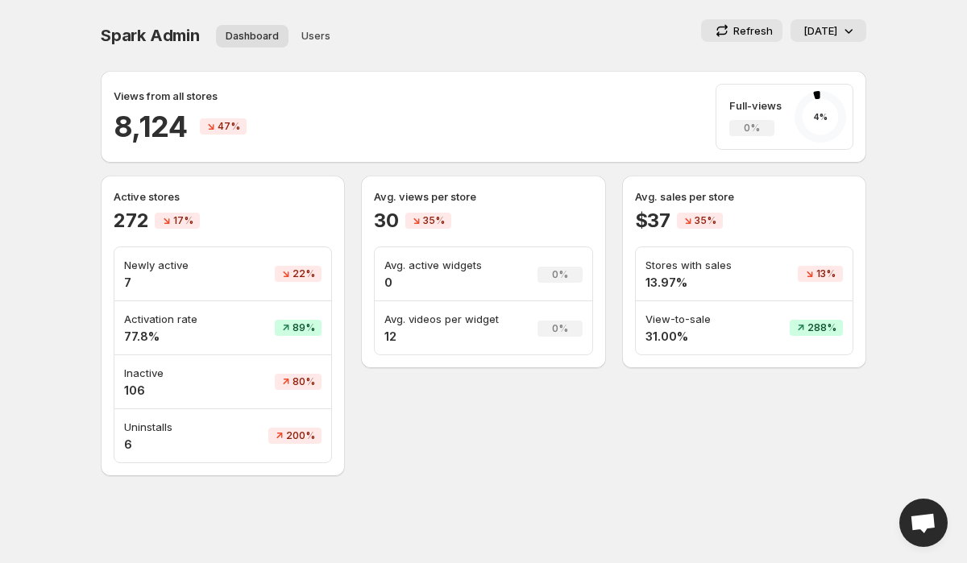
click at [698, 222] on span "35%" at bounding box center [705, 220] width 22 height 13
click at [748, 171] on div "Views from all stores 8,124 47% Full-views 0% 4 % Active stores 272 17% Newly a…" at bounding box center [477, 267] width 778 height 418
click at [698, 196] on p "Avg. sales per store" at bounding box center [744, 196] width 218 height 16
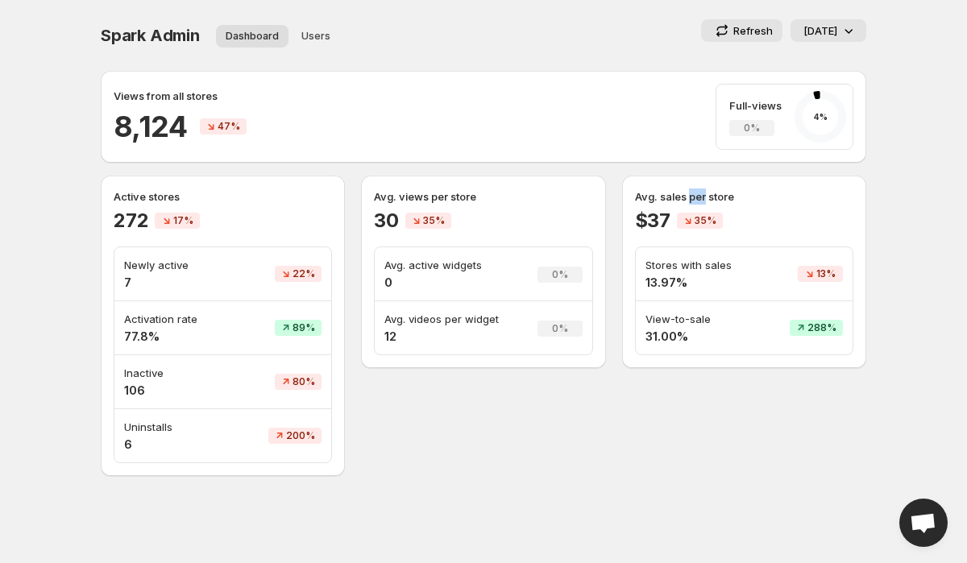
click at [698, 196] on p "Avg. sales per store" at bounding box center [744, 196] width 218 height 16
click at [743, 196] on p "Avg. sales per store" at bounding box center [744, 196] width 218 height 16
click at [746, 103] on p "Full-views" at bounding box center [755, 105] width 52 height 16
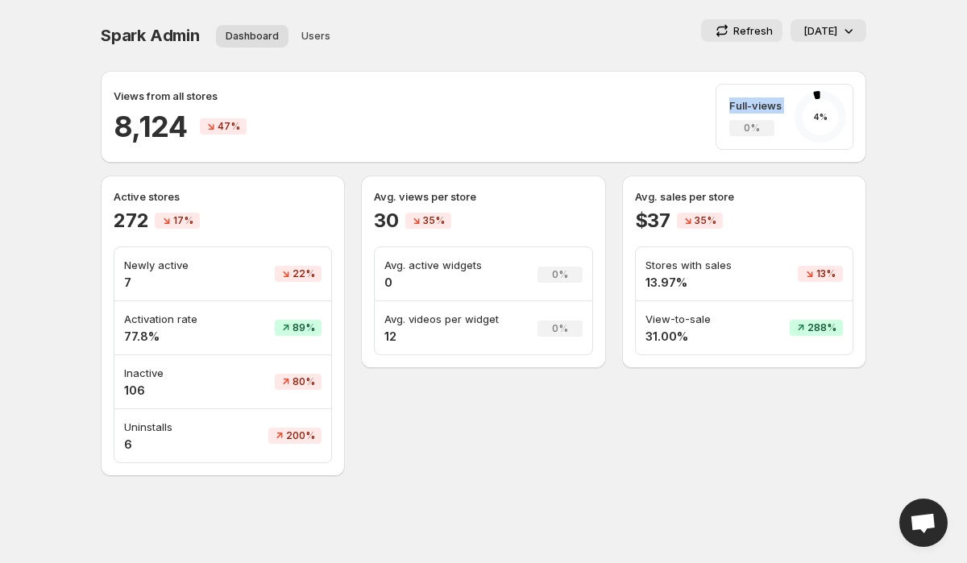
click at [309, 61] on div "Spark Admin. This page is ready Spark Admin Dashboard Users More views Dashboar…" at bounding box center [483, 35] width 765 height 71
click at [122, 31] on span "Spark Admin" at bounding box center [150, 35] width 99 height 19
click at [477, 23] on div "Refresh [DATE]" at bounding box center [653, 30] width 424 height 23
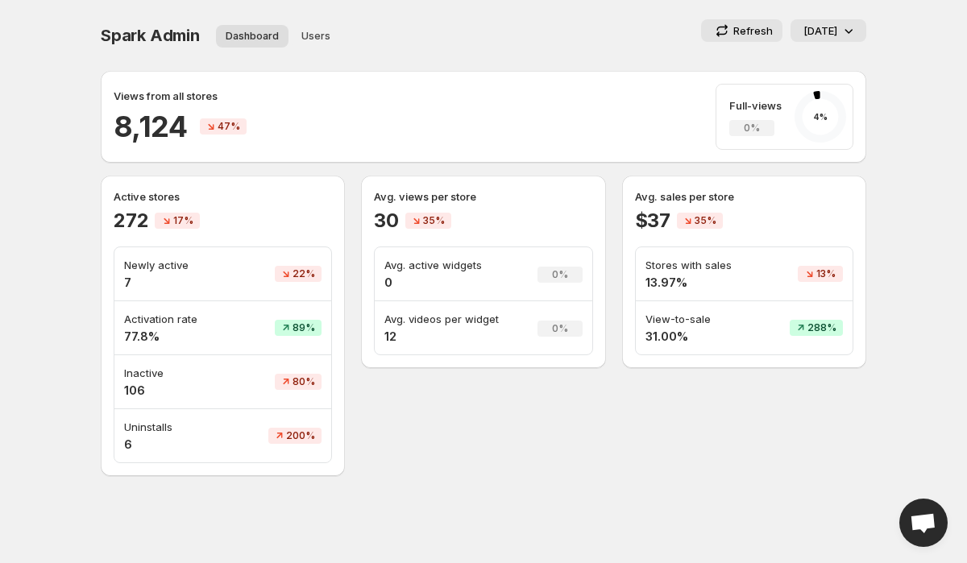
click at [749, 104] on p "Full-views" at bounding box center [755, 105] width 52 height 16
click at [444, 12] on div "Spark Admin. This page is ready Spark Admin Dashboard Users More views Dashboar…" at bounding box center [483, 35] width 765 height 71
click at [139, 40] on span "Spark Admin" at bounding box center [150, 35] width 99 height 19
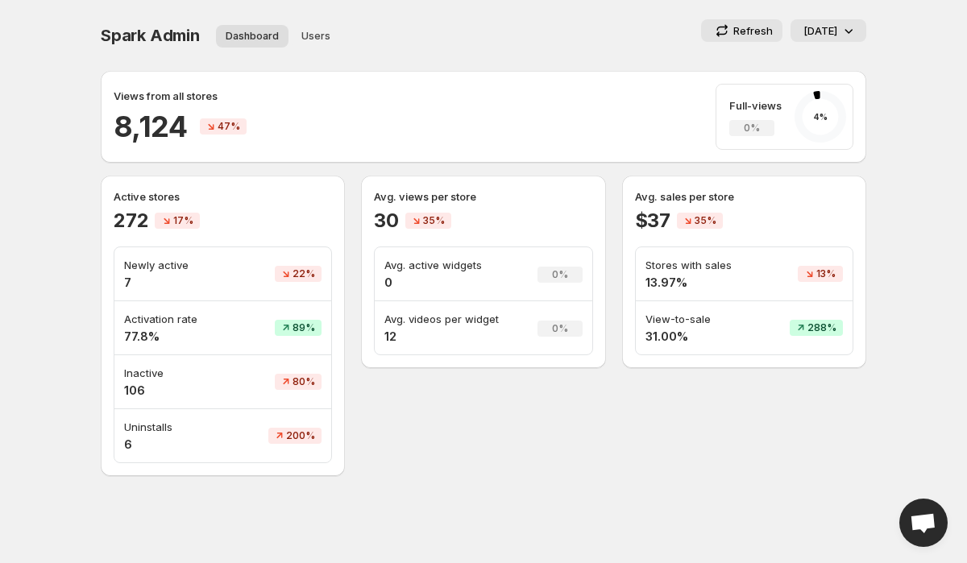
click at [139, 40] on span "Spark Admin" at bounding box center [150, 35] width 99 height 19
click at [145, 45] on div "Spark Admin Dashboard Users More views Dashboard Users More views" at bounding box center [265, 35] width 328 height 32
click at [144, 30] on span "Spark Admin" at bounding box center [150, 35] width 99 height 19
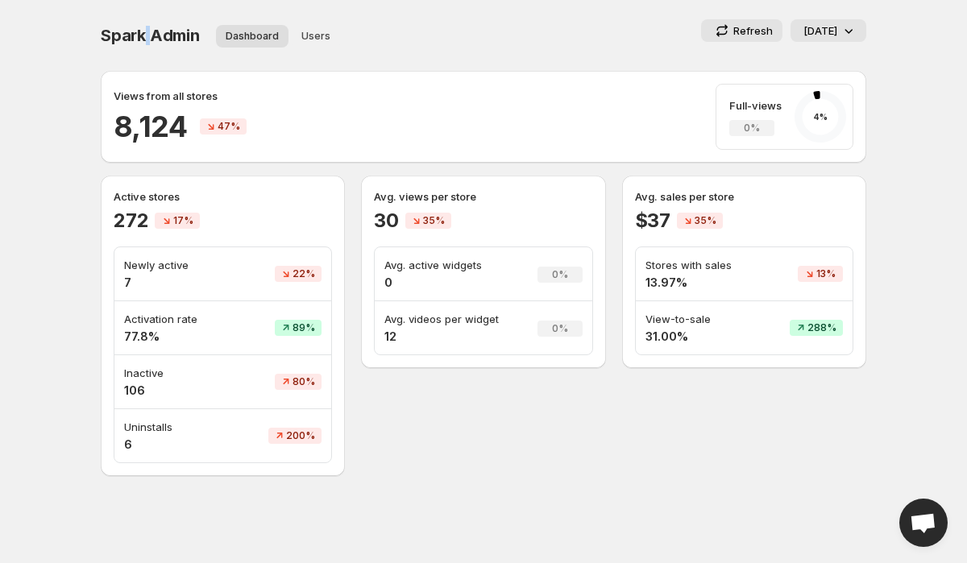
click at [144, 30] on span "Spark Admin" at bounding box center [150, 35] width 99 height 19
click at [182, 68] on div "Spark Admin. This page is ready Spark Admin Dashboard Users More views Dashboar…" at bounding box center [483, 35] width 765 height 71
click at [167, 90] on p "Views from all stores" at bounding box center [166, 96] width 104 height 16
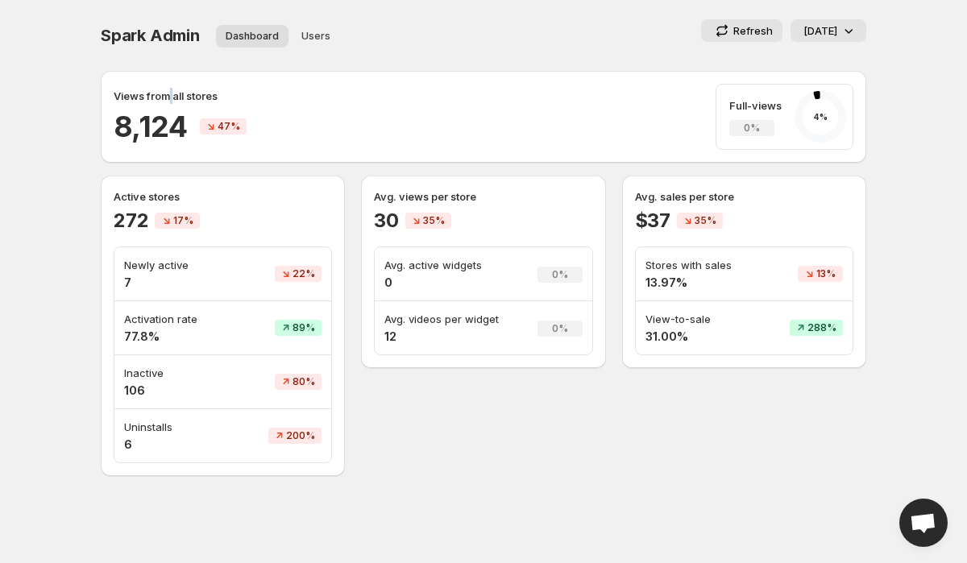
click at [167, 90] on p "Views from all stores" at bounding box center [166, 96] width 104 height 16
click at [304, 96] on div "Views from all stores 8,124 47% Full-views 0% 4 %" at bounding box center [483, 117] width 739 height 66
click at [165, 100] on p "Views from all stores" at bounding box center [166, 96] width 104 height 16
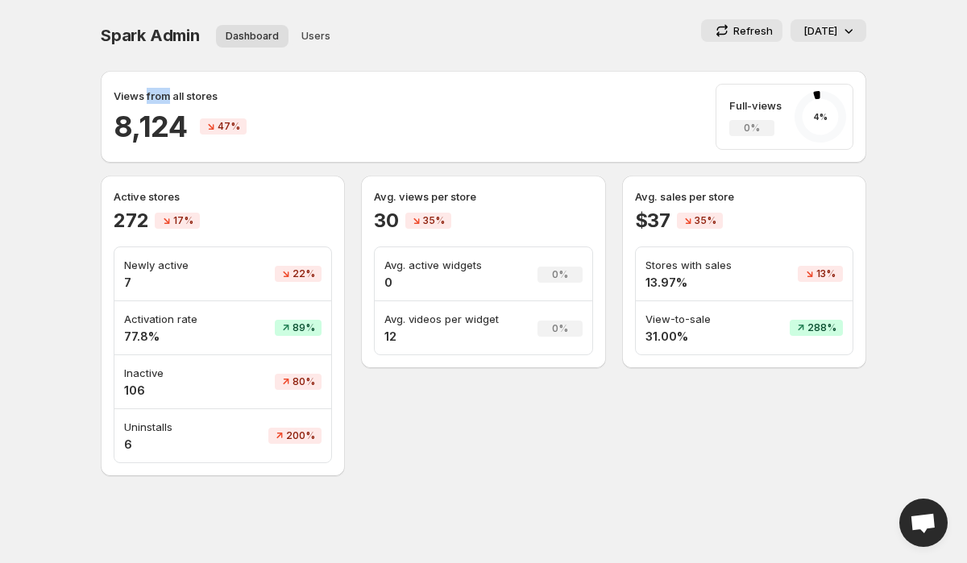
click at [165, 100] on p "Views from all stores" at bounding box center [166, 96] width 104 height 16
click at [533, 100] on div "Views from all stores 8,124 47% Full-views 0% 4 %" at bounding box center [483, 117] width 739 height 66
click at [127, 35] on span "Spark Admin" at bounding box center [150, 35] width 99 height 19
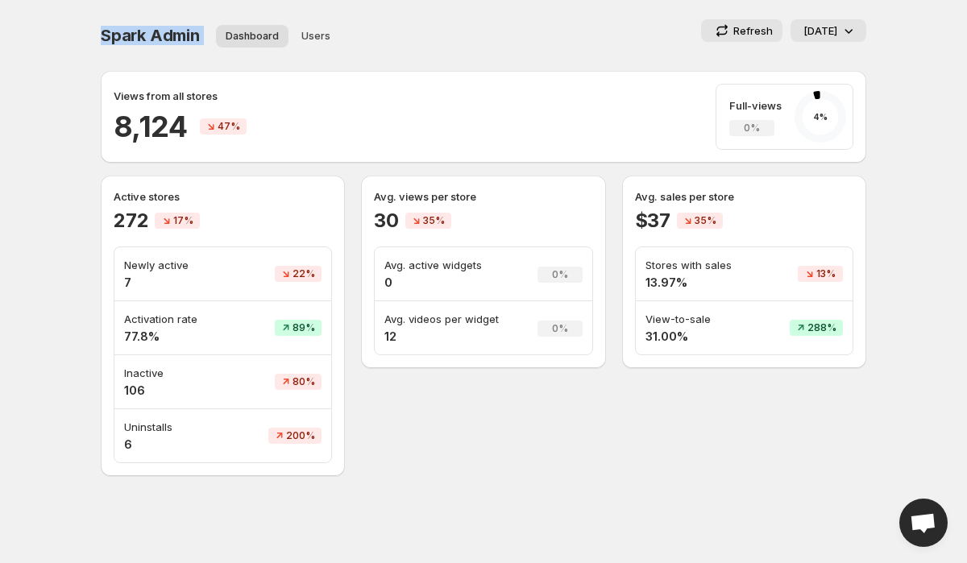
click at [394, 35] on ul "Dashboard Users More views" at bounding box center [317, 35] width 209 height 23
click at [158, 36] on span "Spark Admin" at bounding box center [150, 35] width 99 height 19
click at [445, 36] on div "Refresh [DATE]" at bounding box center [653, 30] width 424 height 23
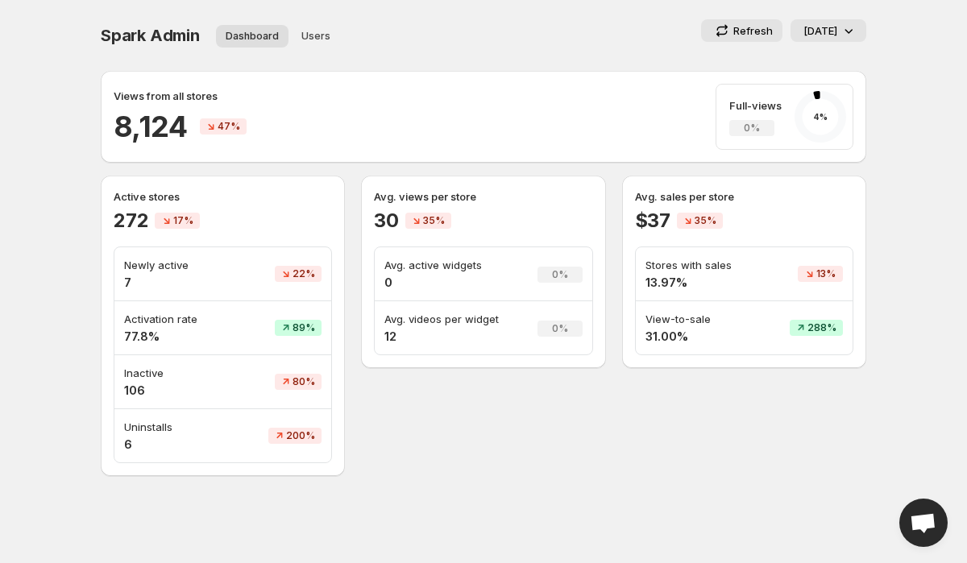
click at [104, 27] on span "Spark Admin" at bounding box center [150, 35] width 99 height 19
click at [441, 30] on div "Refresh [DATE]" at bounding box center [653, 30] width 424 height 23
click at [164, 39] on span "Spark Admin" at bounding box center [150, 35] width 99 height 19
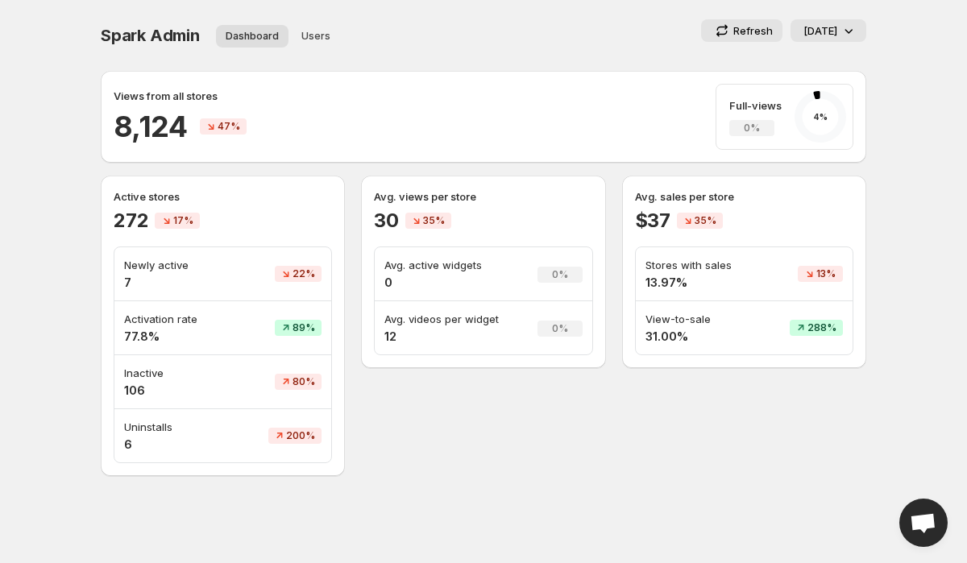
click at [164, 39] on span "Spark Admin" at bounding box center [150, 35] width 99 height 19
click at [602, 95] on div "Views from all stores 8,124 47% Full-views 0% 4 %" at bounding box center [483, 117] width 739 height 66
click at [159, 34] on span "Spark Admin" at bounding box center [150, 35] width 99 height 19
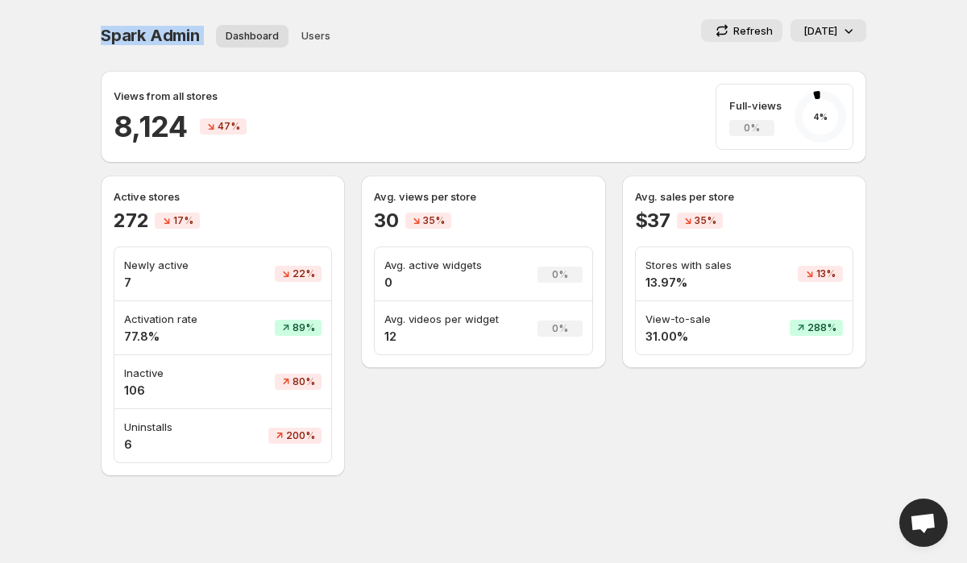
click at [159, 34] on span "Spark Admin" at bounding box center [150, 35] width 99 height 19
click at [489, 34] on div "Refresh [DATE]" at bounding box center [653, 30] width 424 height 23
click at [179, 36] on span "Spark Admin" at bounding box center [150, 35] width 99 height 19
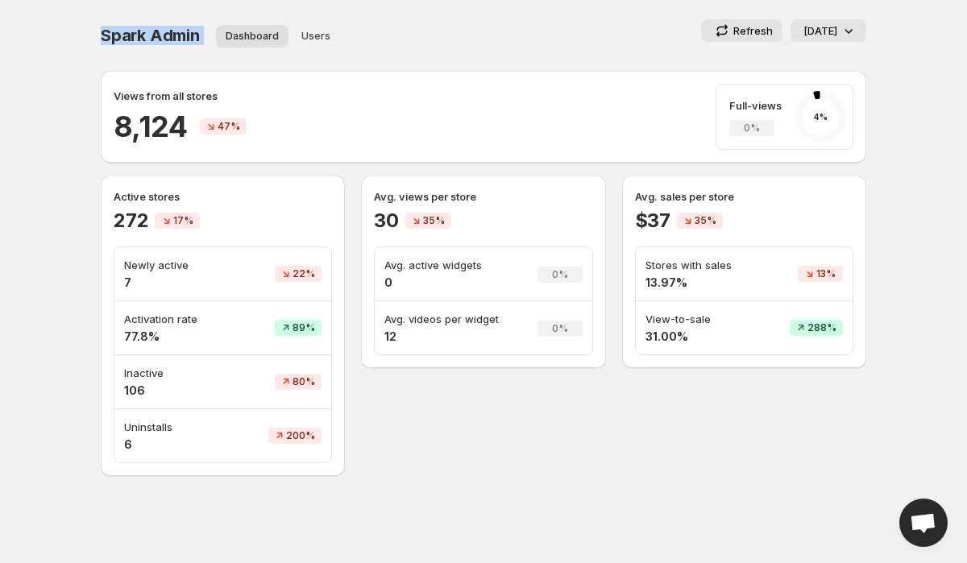
click at [154, 36] on span "Spark Admin" at bounding box center [150, 35] width 99 height 19
click at [524, 12] on div "Spark Admin. This page is ready Spark Admin Dashboard Users More views Dashboar…" at bounding box center [483, 35] width 765 height 71
click at [488, 103] on div "Views from all stores 8,124 47% Full-views 0% 4 %" at bounding box center [483, 117] width 739 height 66
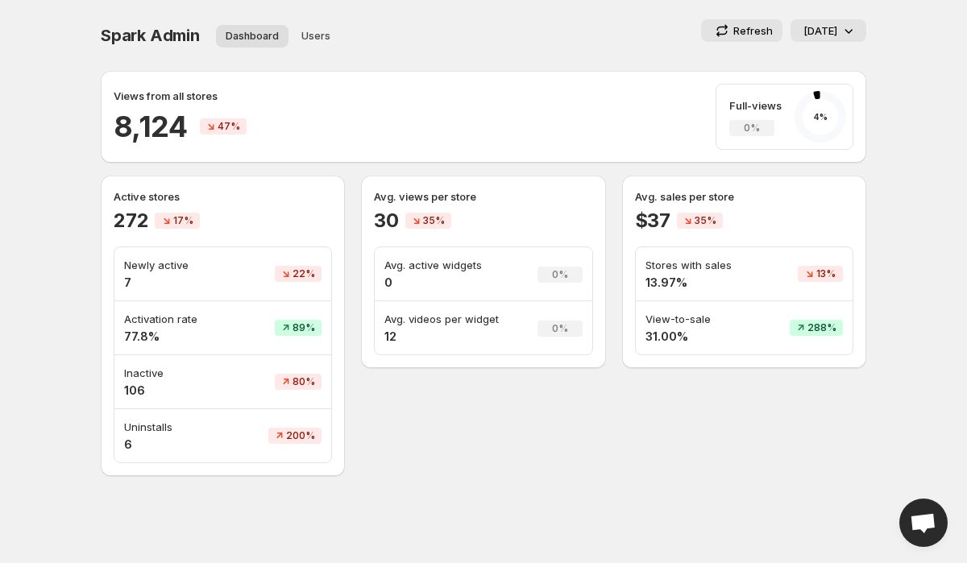
click at [148, 203] on p "Active stores" at bounding box center [223, 196] width 218 height 16
click at [177, 203] on p "Active stores" at bounding box center [223, 196] width 218 height 16
click at [148, 202] on p "Active stores" at bounding box center [223, 196] width 218 height 16
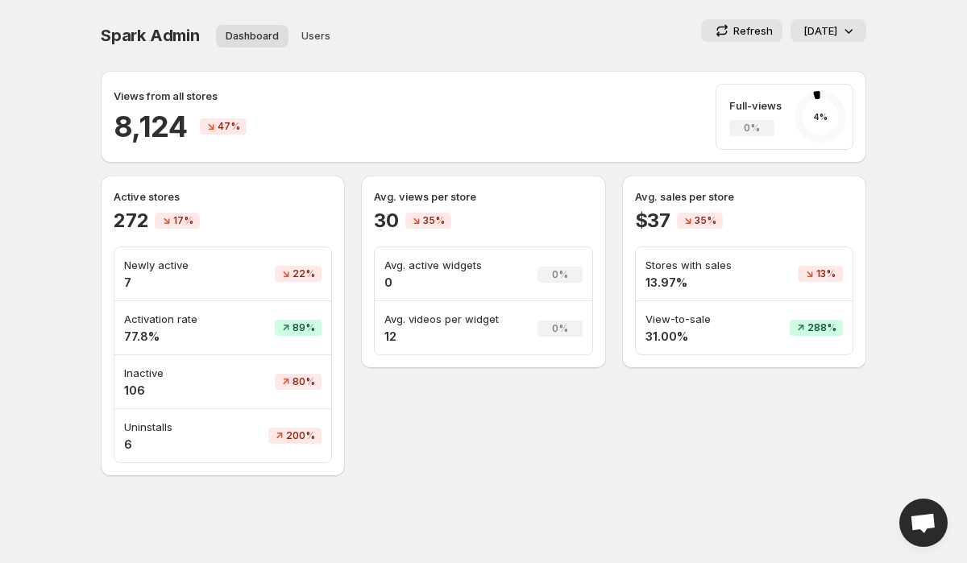
click at [148, 202] on p "Active stores" at bounding box center [223, 196] width 218 height 16
click at [178, 202] on p "Active stores" at bounding box center [223, 196] width 218 height 16
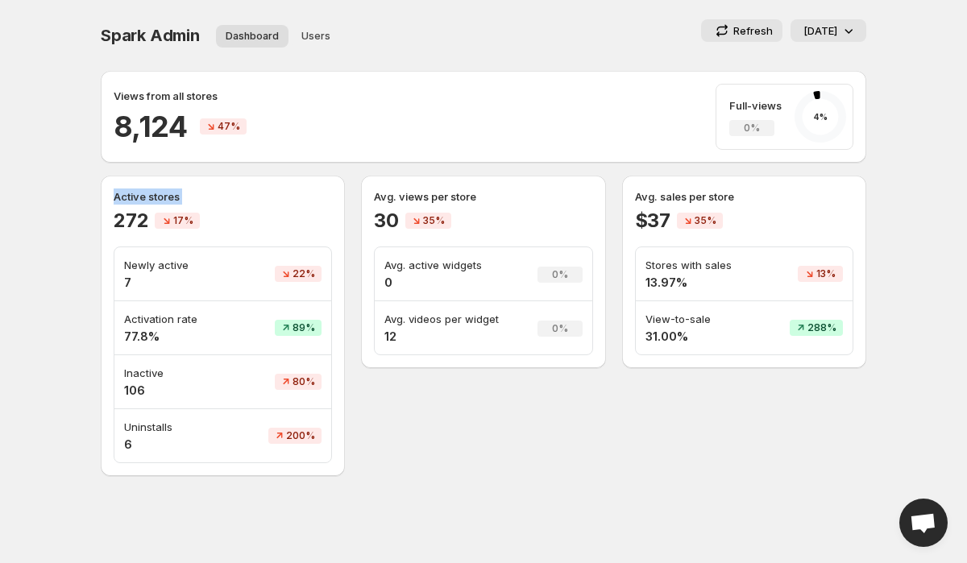
click at [143, 197] on p "Active stores" at bounding box center [223, 196] width 218 height 16
click at [158, 197] on p "Active stores" at bounding box center [223, 196] width 218 height 16
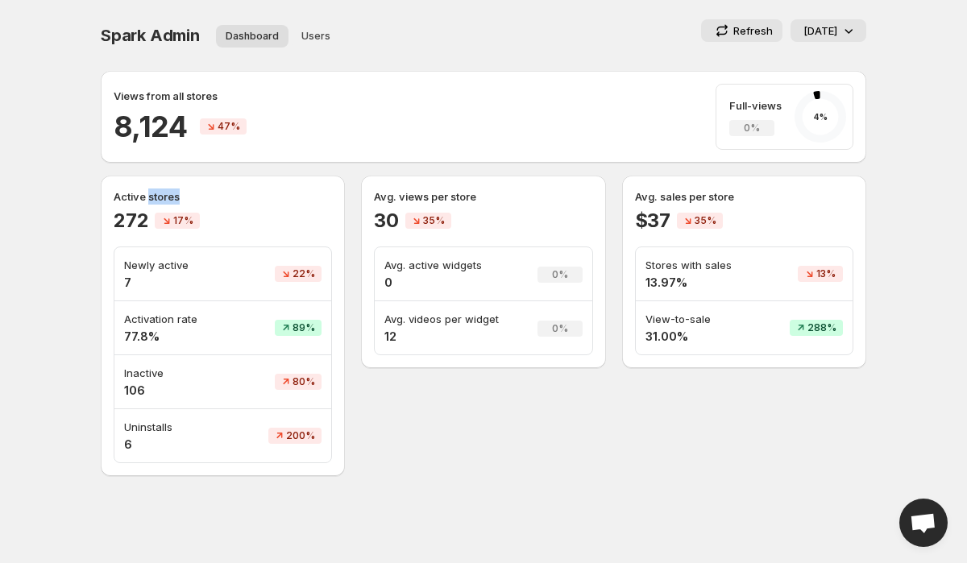
click at [158, 197] on p "Active stores" at bounding box center [223, 196] width 218 height 16
click at [186, 197] on p "Active stores" at bounding box center [223, 196] width 218 height 16
click at [153, 197] on p "Active stores" at bounding box center [223, 196] width 218 height 16
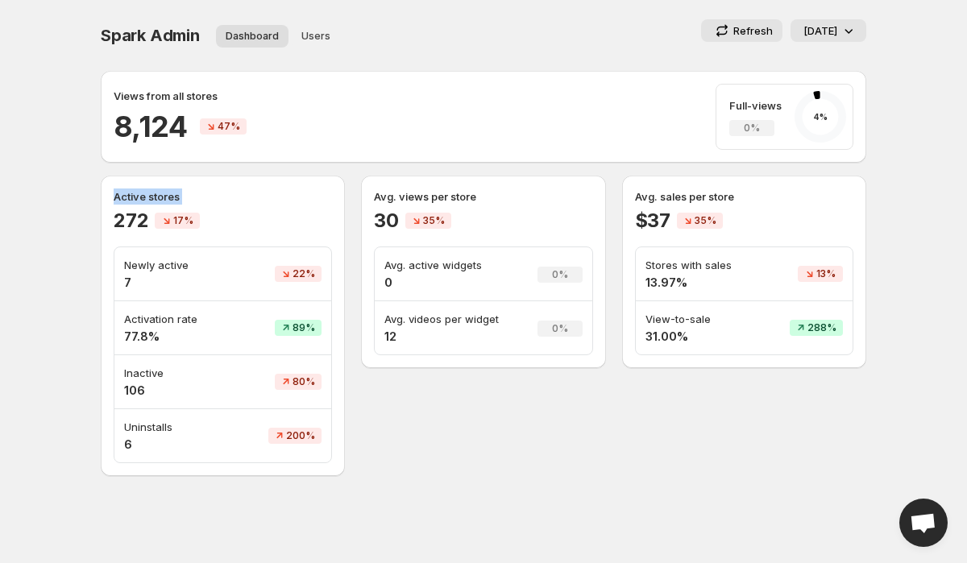
click at [244, 197] on p "Active stores" at bounding box center [223, 196] width 218 height 16
click at [196, 320] on p "Activation rate" at bounding box center [175, 319] width 102 height 16
click at [146, 319] on p "Activation rate" at bounding box center [175, 319] width 102 height 16
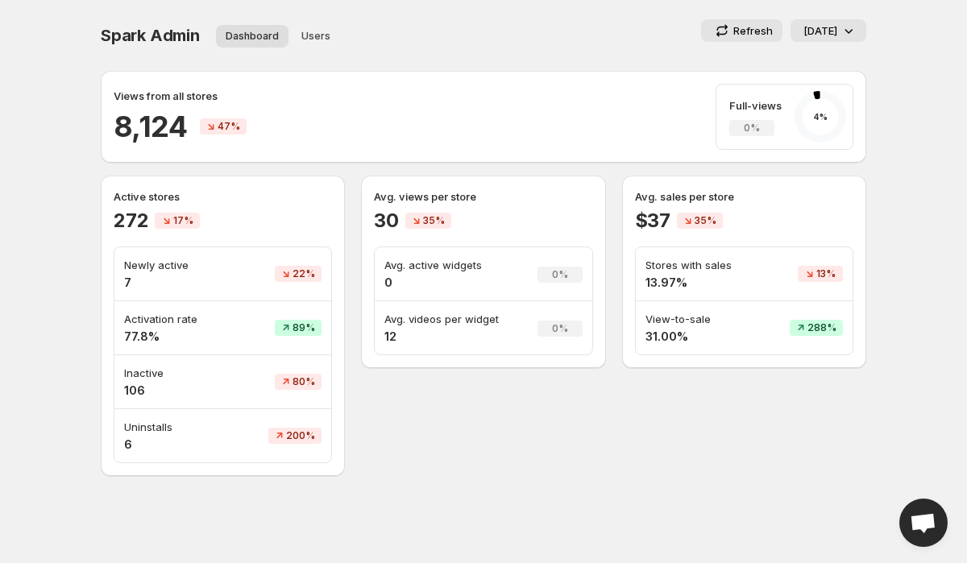
click at [146, 319] on p "Activation rate" at bounding box center [175, 319] width 102 height 16
click at [218, 324] on p "Activation rate" at bounding box center [175, 319] width 102 height 16
click at [167, 323] on p "Activation rate" at bounding box center [175, 319] width 102 height 16
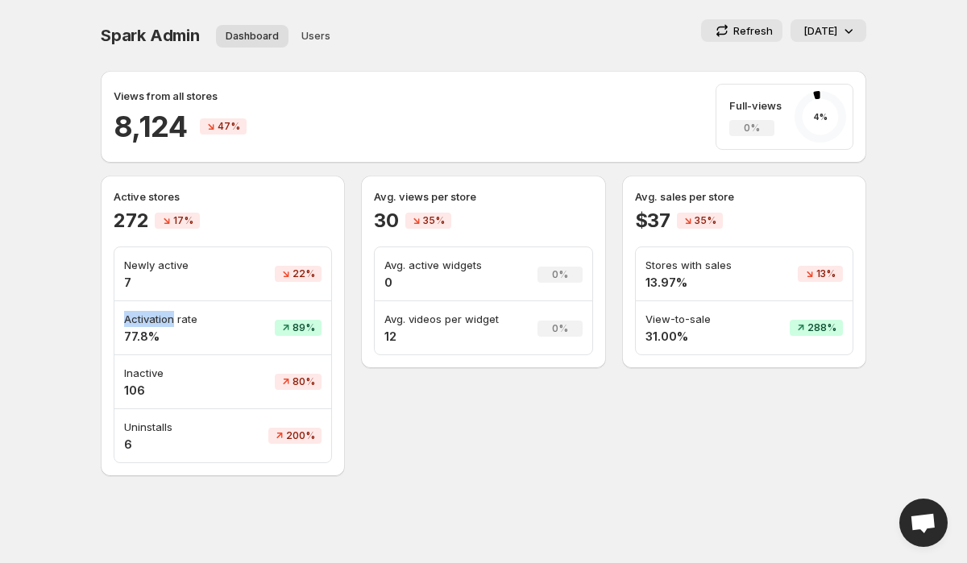
click at [167, 323] on p "Activation rate" at bounding box center [175, 319] width 102 height 16
click at [223, 323] on p "Activation rate" at bounding box center [175, 319] width 102 height 16
click at [145, 312] on p "Activation rate" at bounding box center [175, 319] width 102 height 16
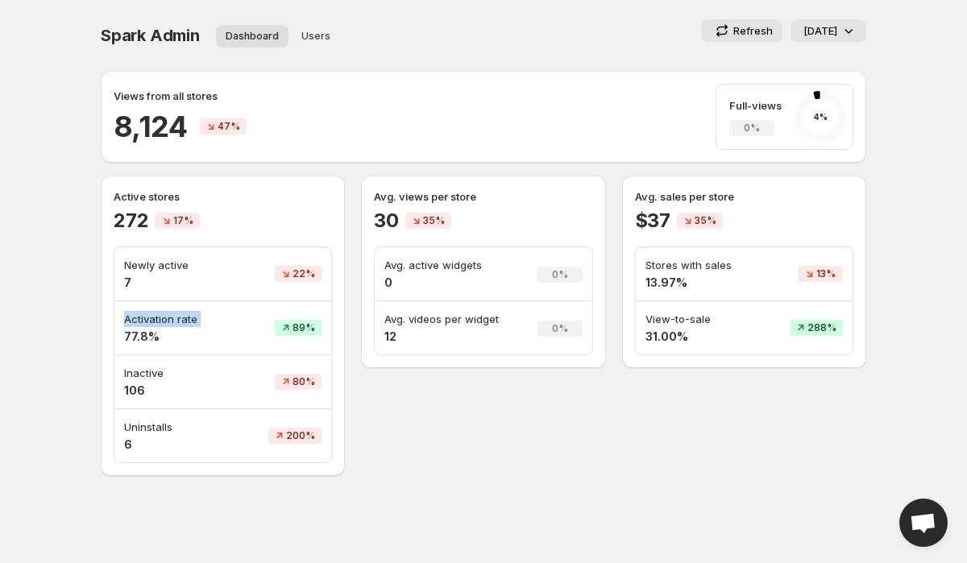
click at [205, 312] on p "Activation rate" at bounding box center [175, 319] width 102 height 16
click at [165, 267] on p "Newly active" at bounding box center [175, 265] width 102 height 16
click at [237, 304] on td "89%" at bounding box center [283, 328] width 95 height 54
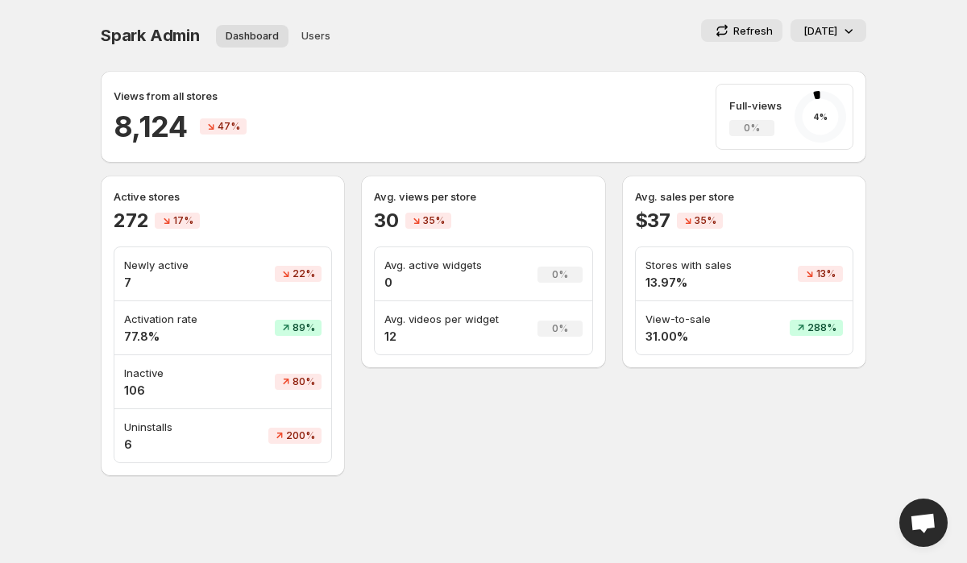
click at [148, 333] on h4 "77.8%" at bounding box center [175, 337] width 102 height 16
click at [195, 318] on p "Activation rate" at bounding box center [175, 319] width 102 height 16
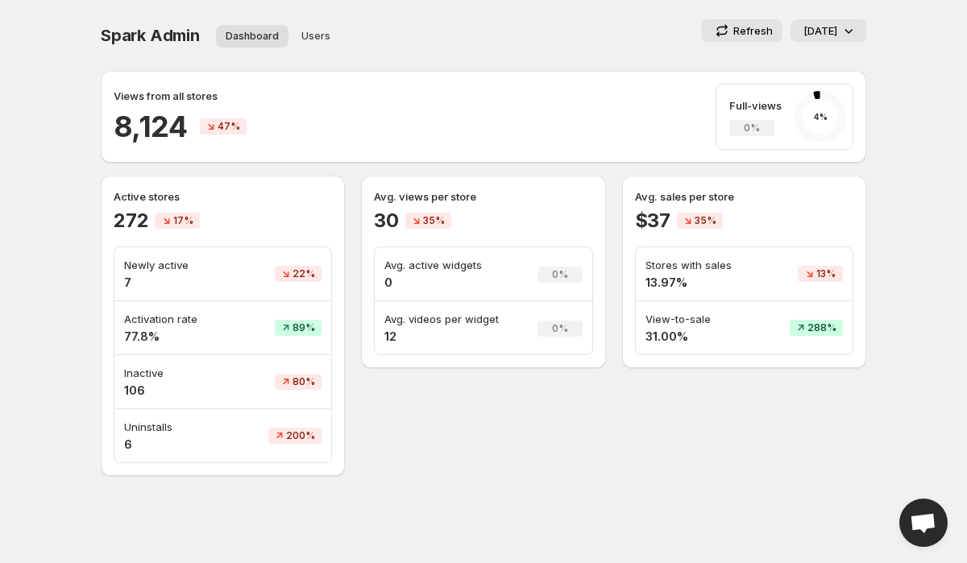
click at [195, 318] on p "Activation rate" at bounding box center [175, 319] width 102 height 16
click at [257, 322] on td "89%" at bounding box center [283, 328] width 95 height 54
